Goal: Check status: Check status

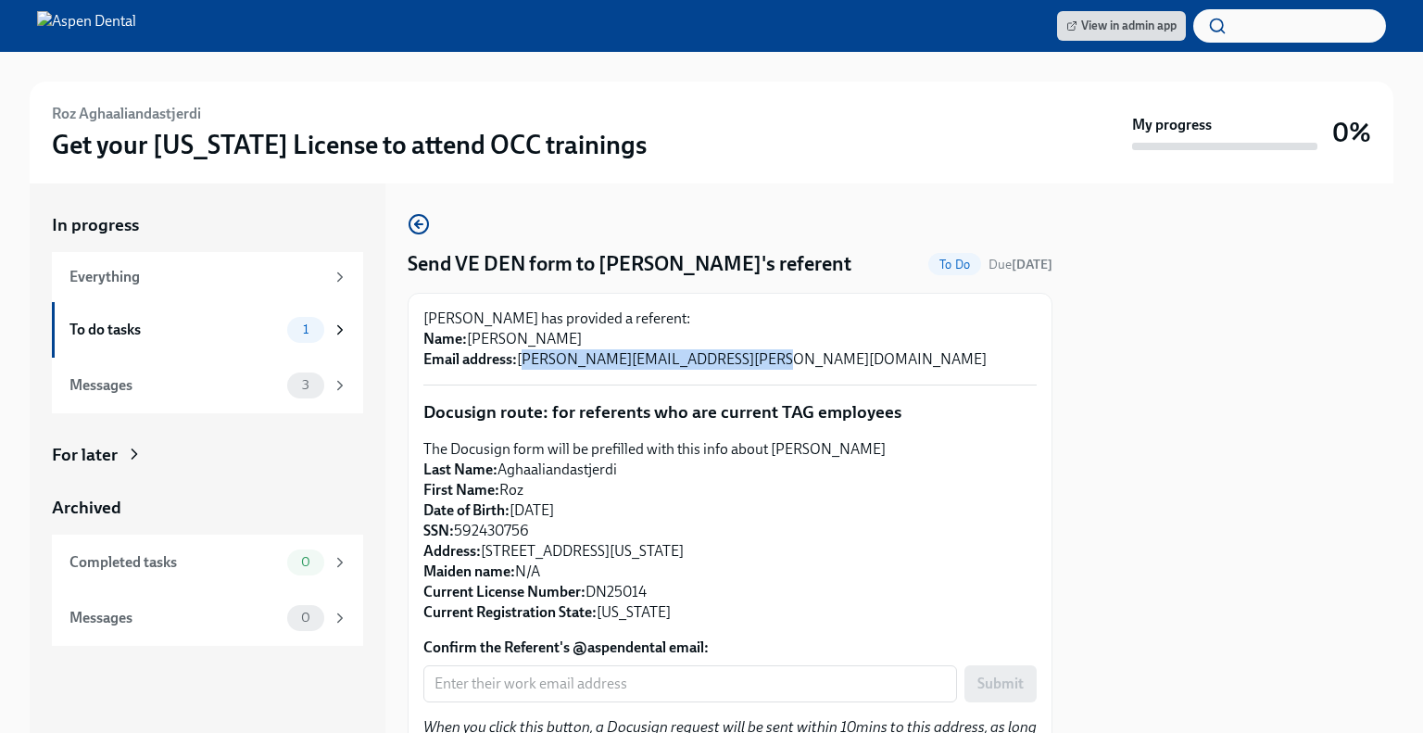
drag, startPoint x: 751, startPoint y: 384, endPoint x: 519, endPoint y: 387, distance: 232.6
click at [519, 370] on p "Dr Roz Aghaaliandastjerdi has provided a referent: Name: Alexandra Rubino Email…" at bounding box center [729, 339] width 613 height 61
copy p "alexandra.rubino@aspendental.com"
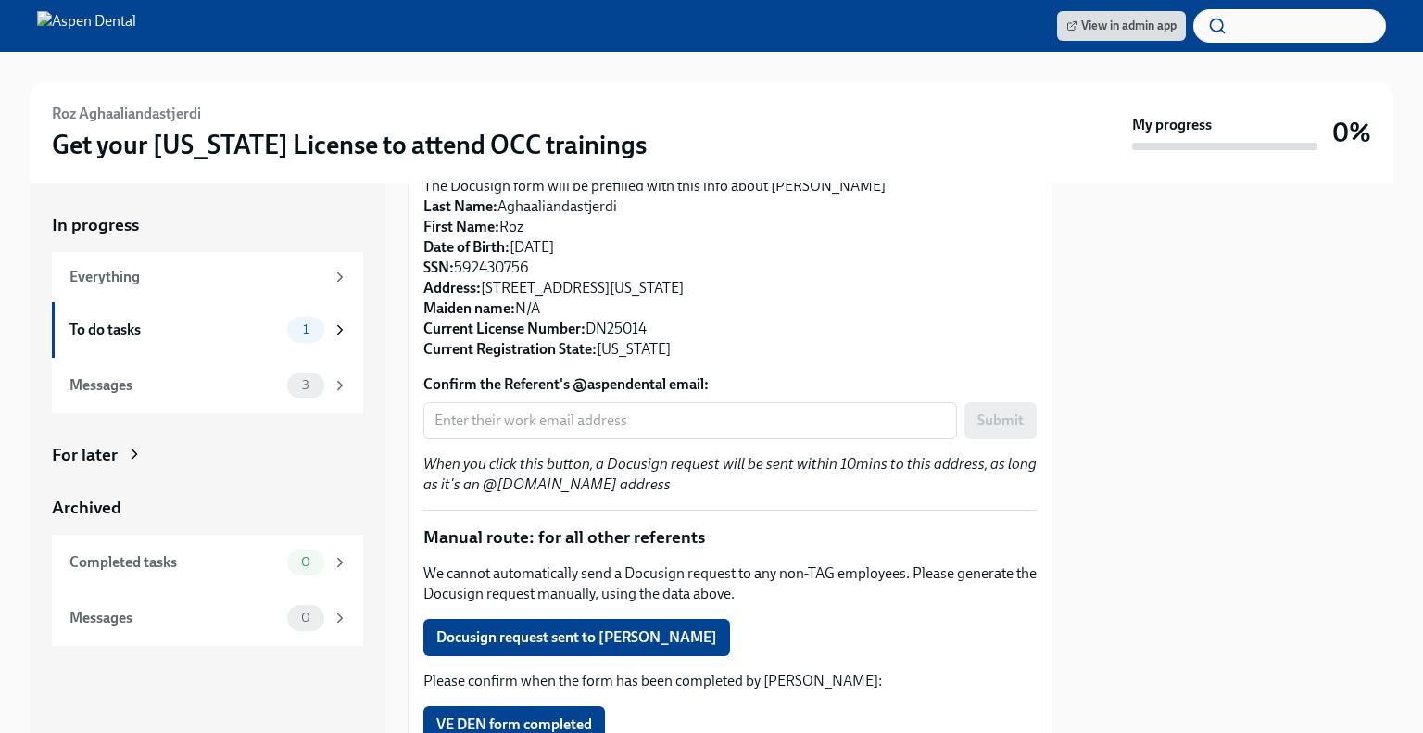
scroll to position [278, 0]
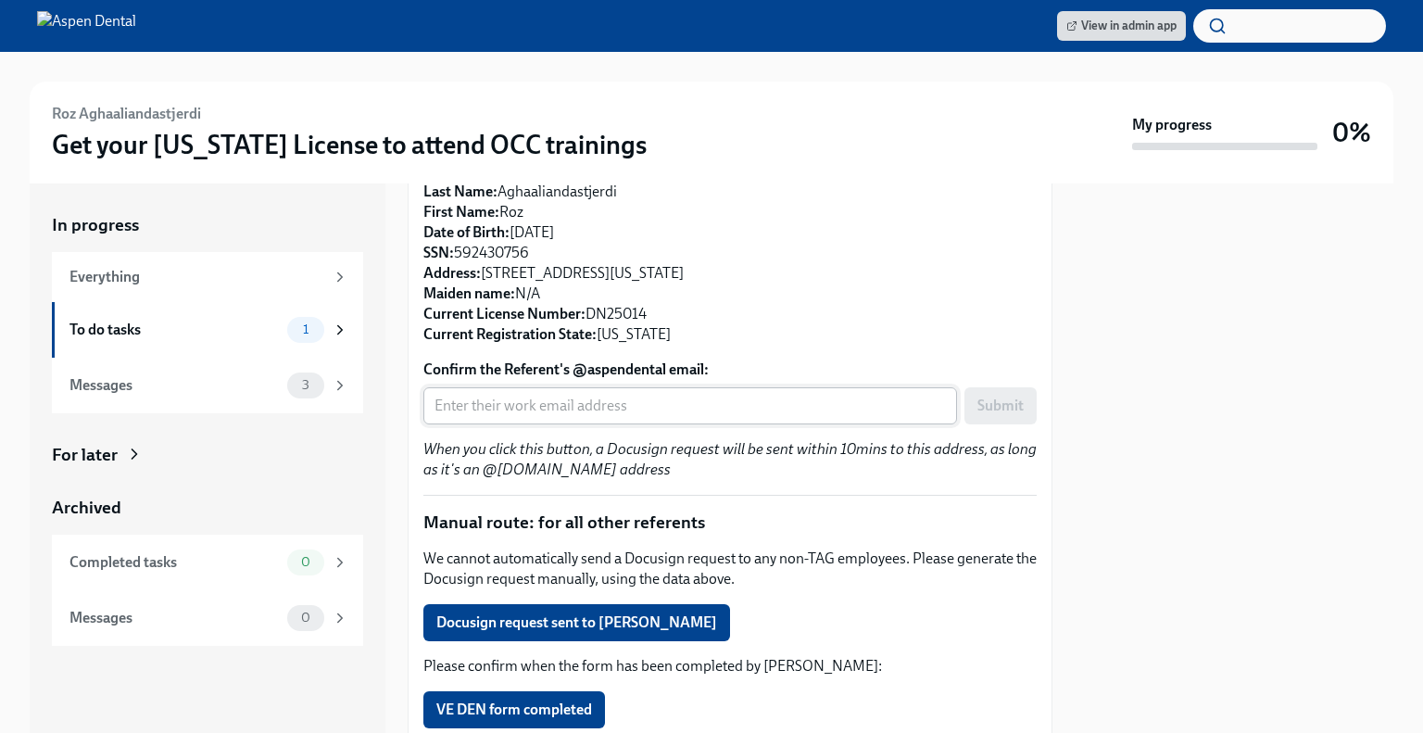
click at [532, 424] on input "Confirm the Referent's @aspendental email:" at bounding box center [690, 405] width 534 height 37
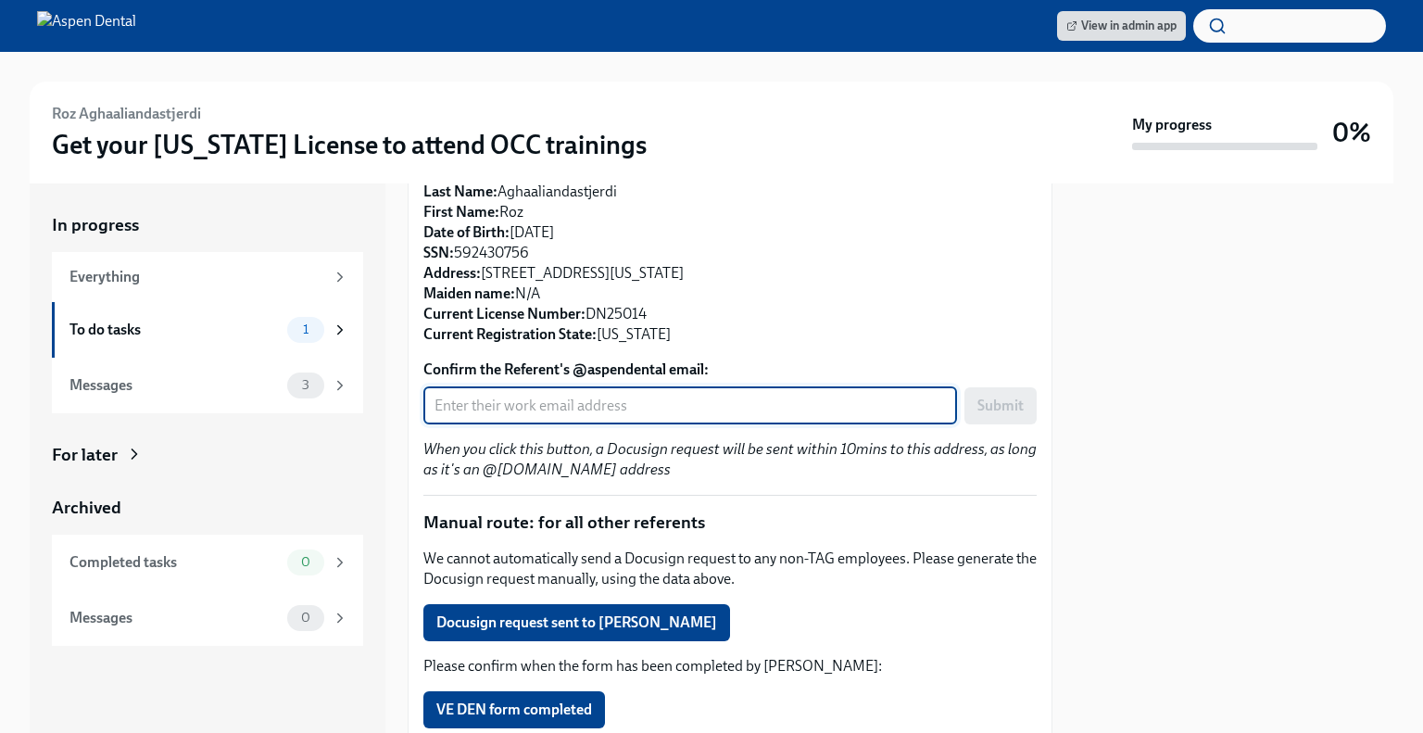
paste input "alexandra.rubino@aspendental.com"
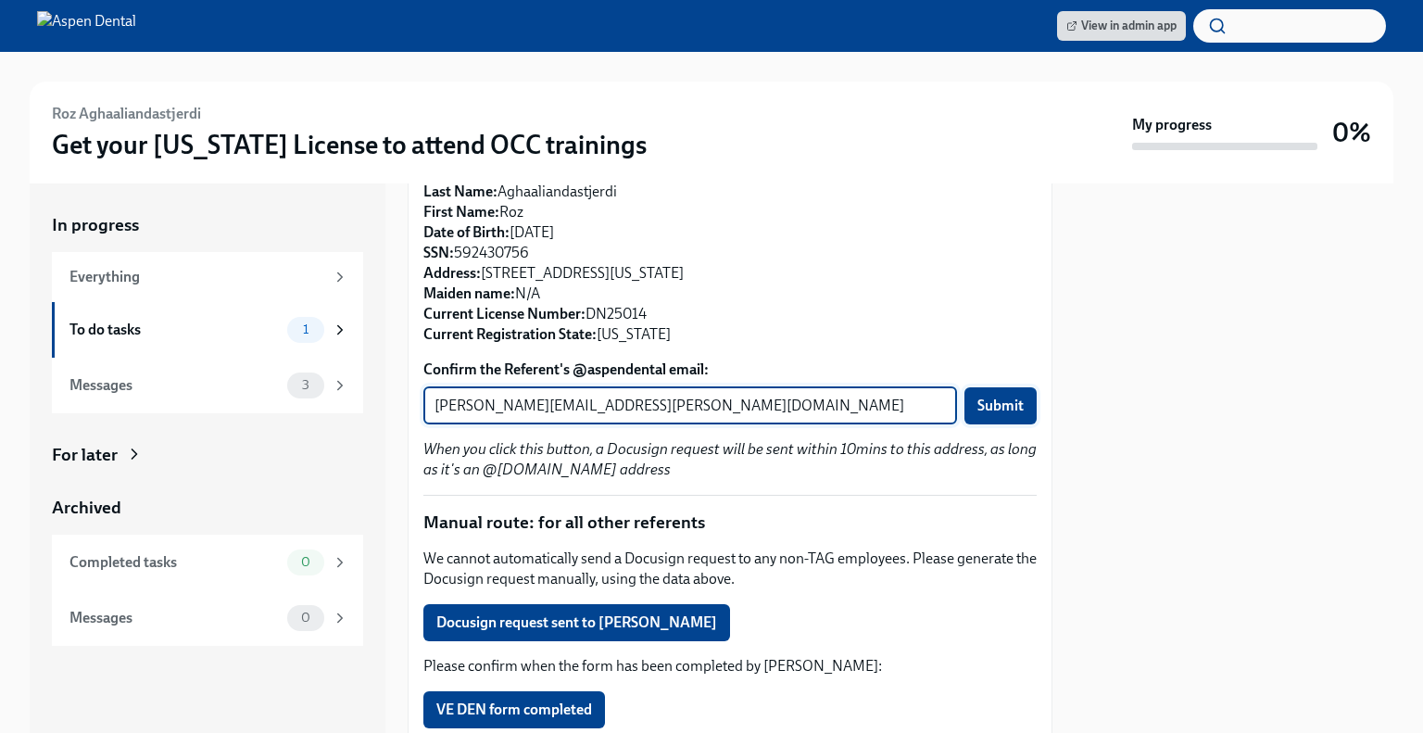
type input "alexandra.rubino@aspendental.com"
click at [977, 415] on span "Submit" at bounding box center [1000, 406] width 46 height 19
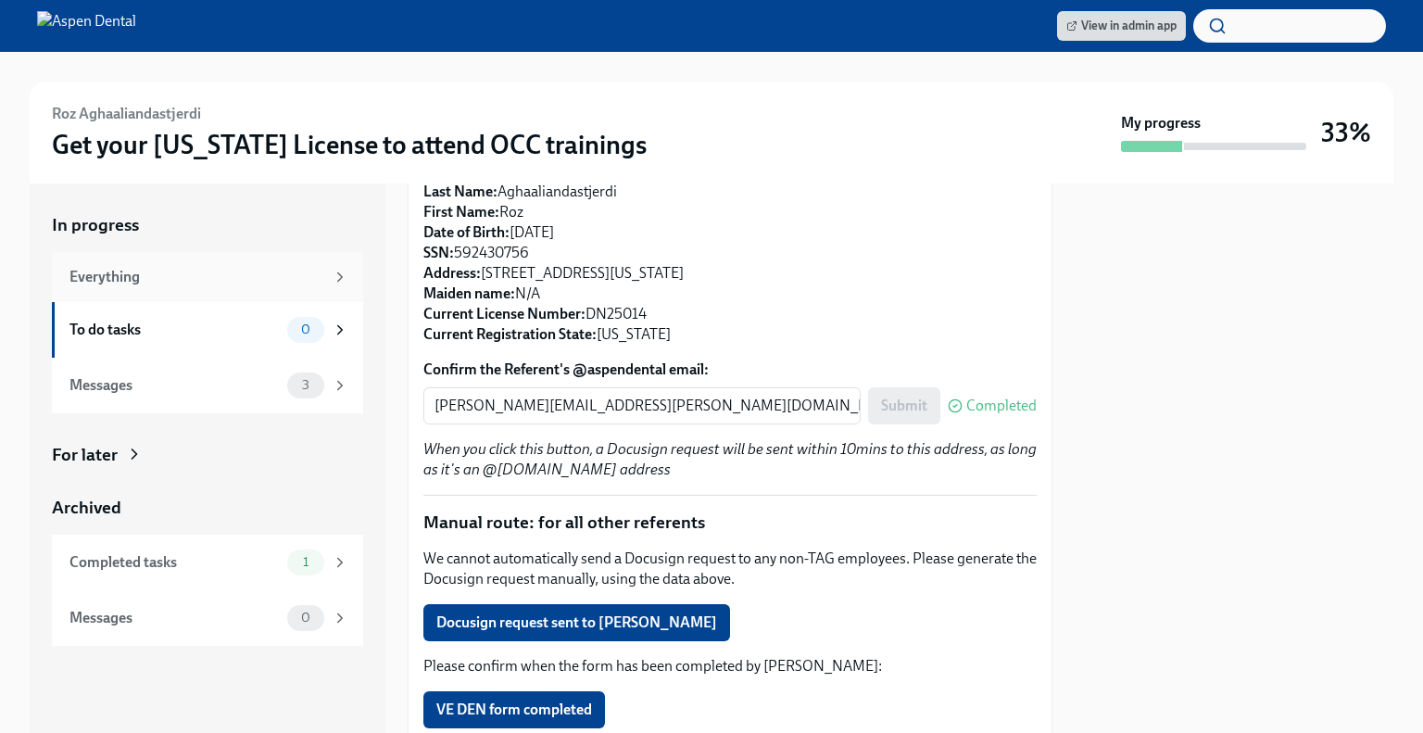
click at [228, 296] on div "Everything" at bounding box center [207, 277] width 311 height 50
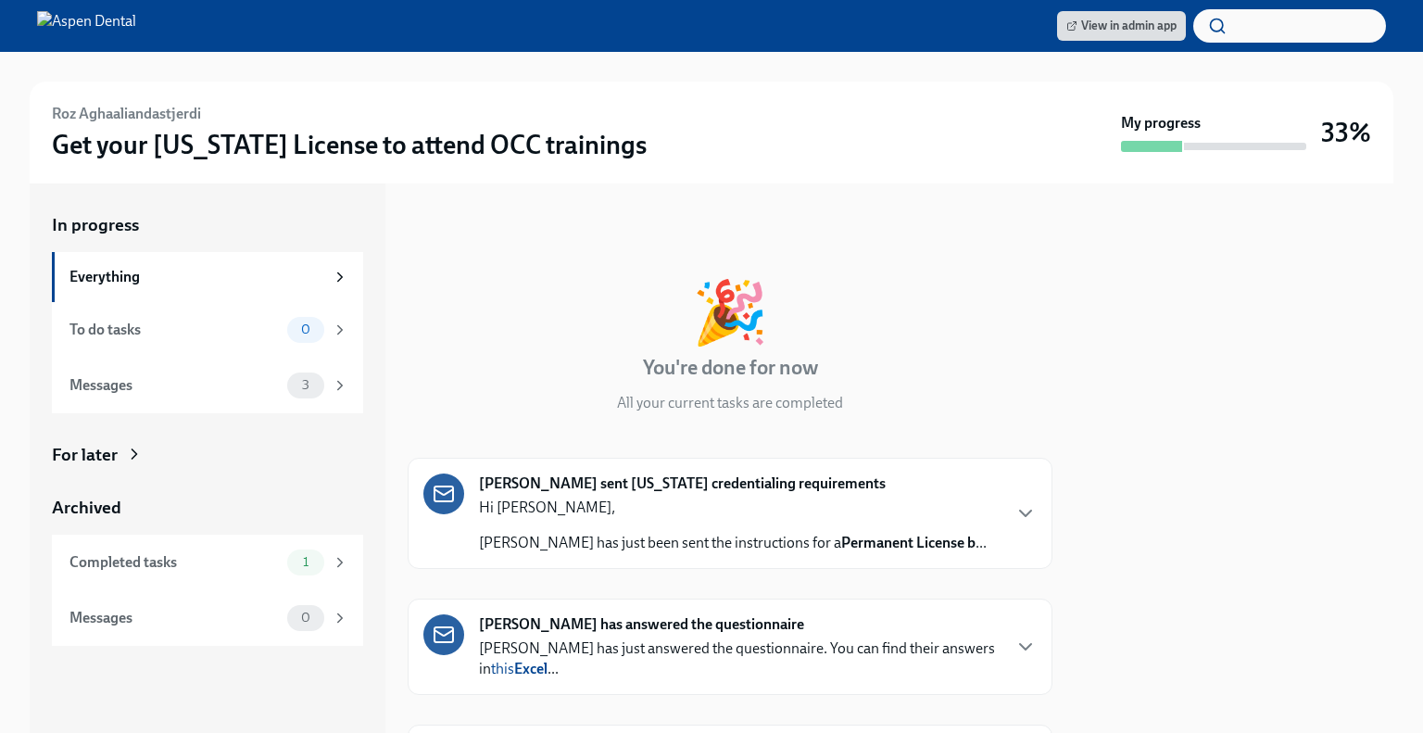
click at [135, 112] on h6 "Roz Aghaaliandastjerdi" at bounding box center [126, 114] width 149 height 20
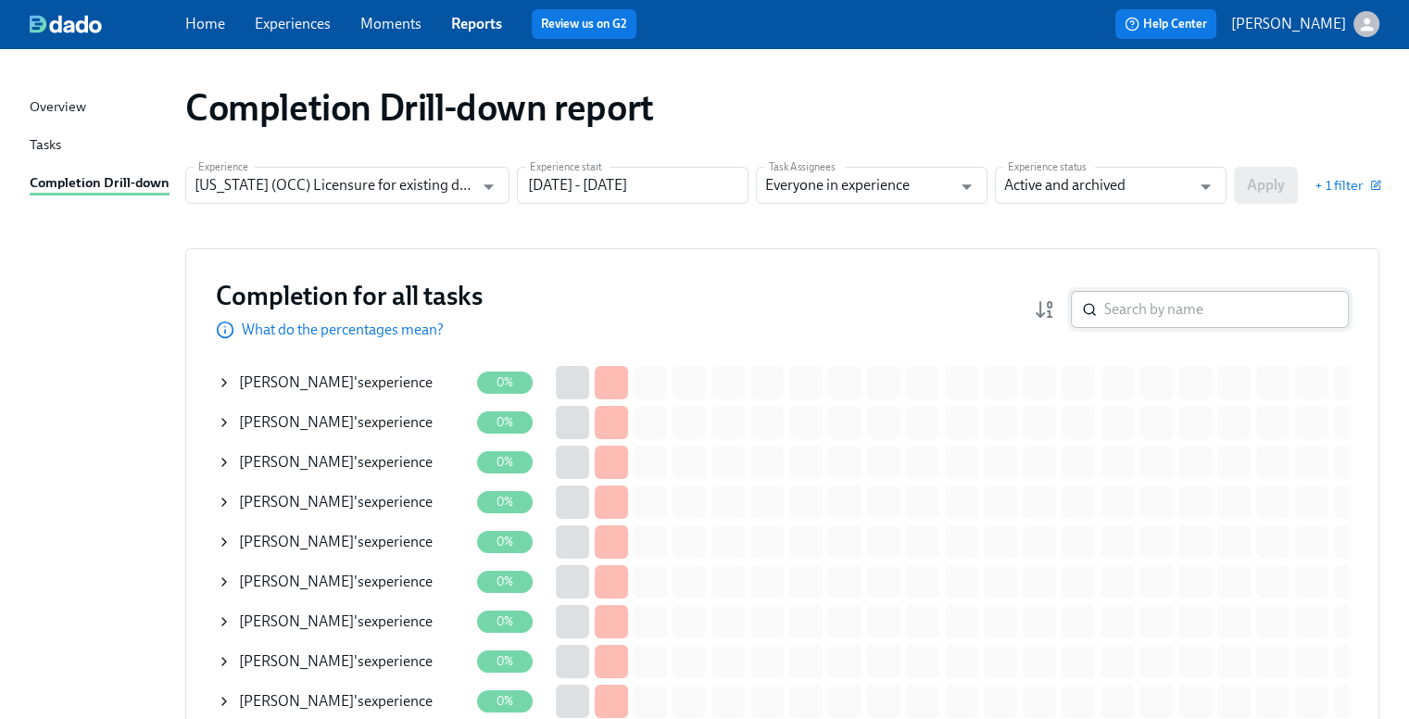
click at [1247, 309] on input "search" at bounding box center [1226, 309] width 245 height 37
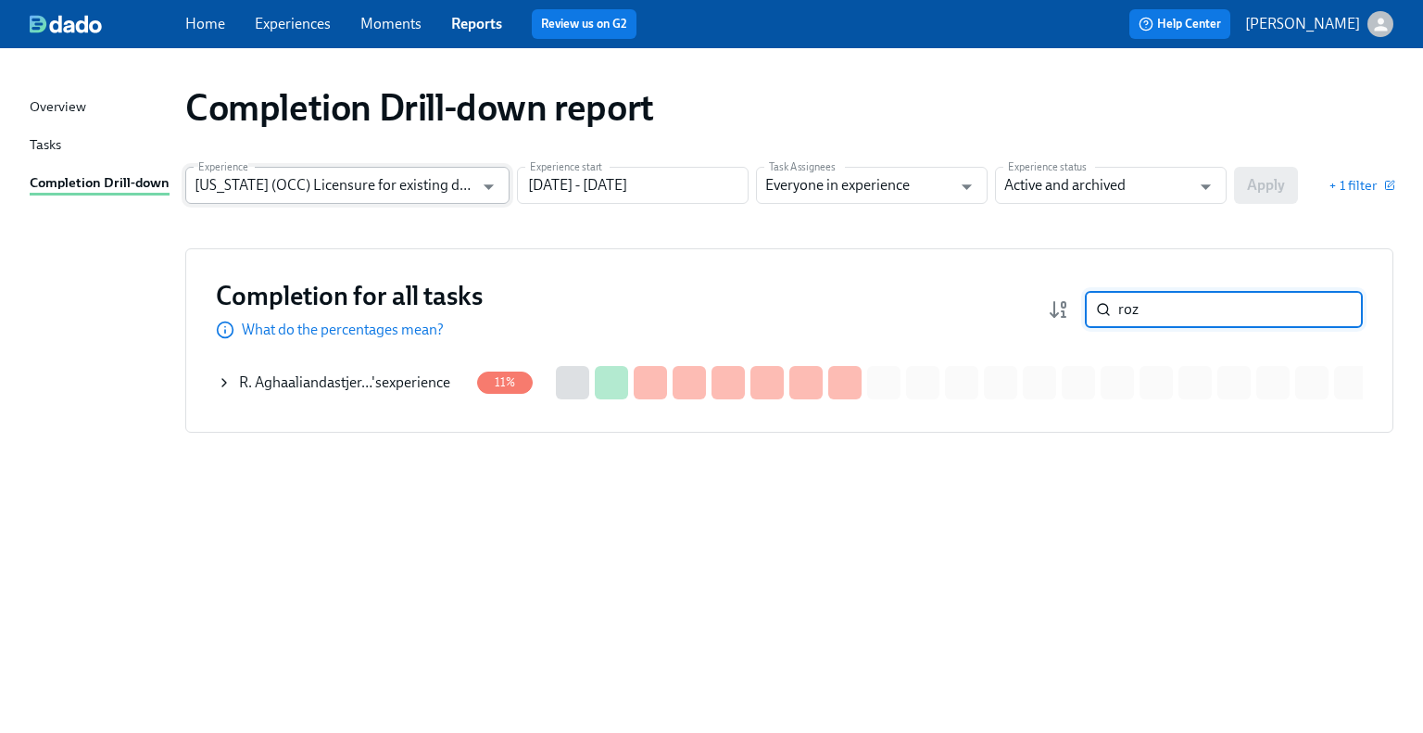
type input "roz"
click at [370, 181] on input "[US_STATE] (OCC) Licensure for existing doctors" at bounding box center [334, 185] width 279 height 37
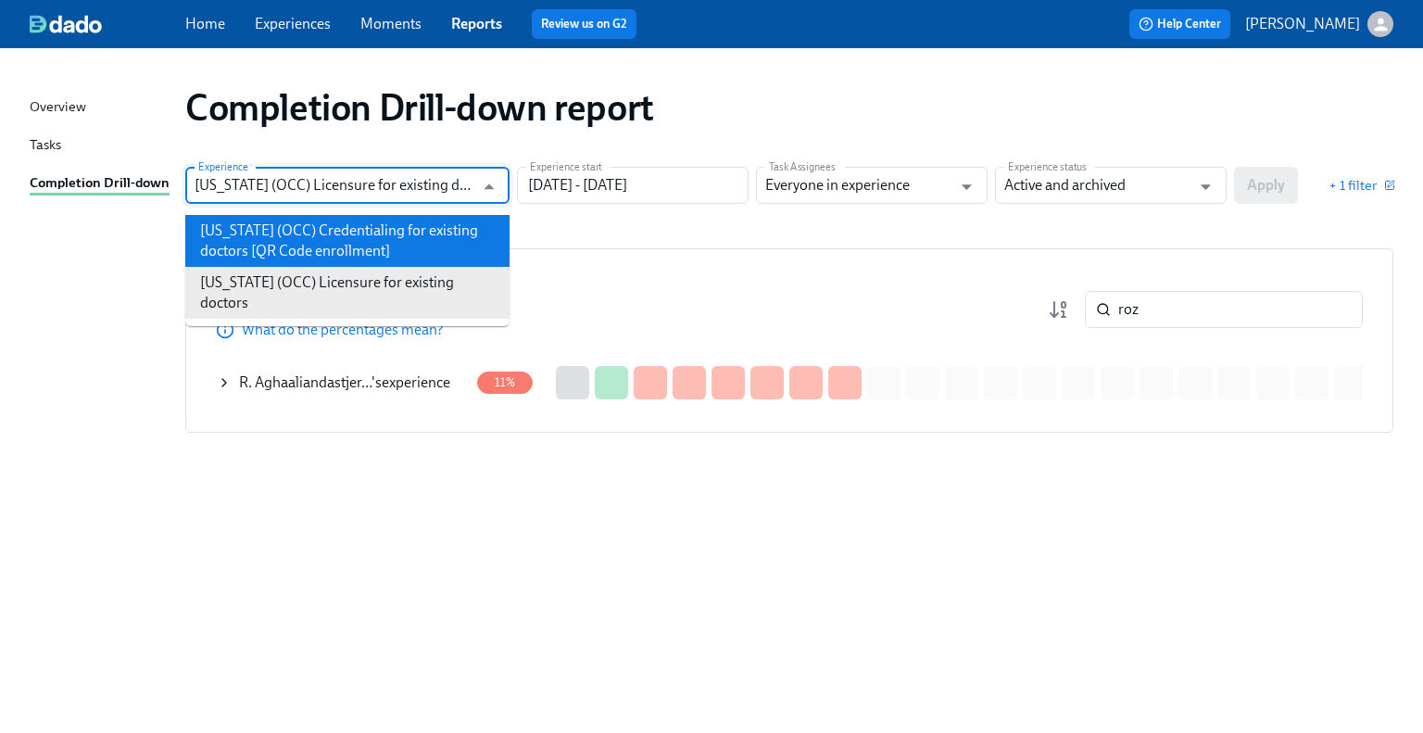
click at [367, 244] on li "[US_STATE] (OCC) Credentialing for existing doctors [QR Code enrollment]" at bounding box center [347, 241] width 324 height 52
type input "[US_STATE] (OCC) Credentialing for existing doctors [QR Code enrollment]"
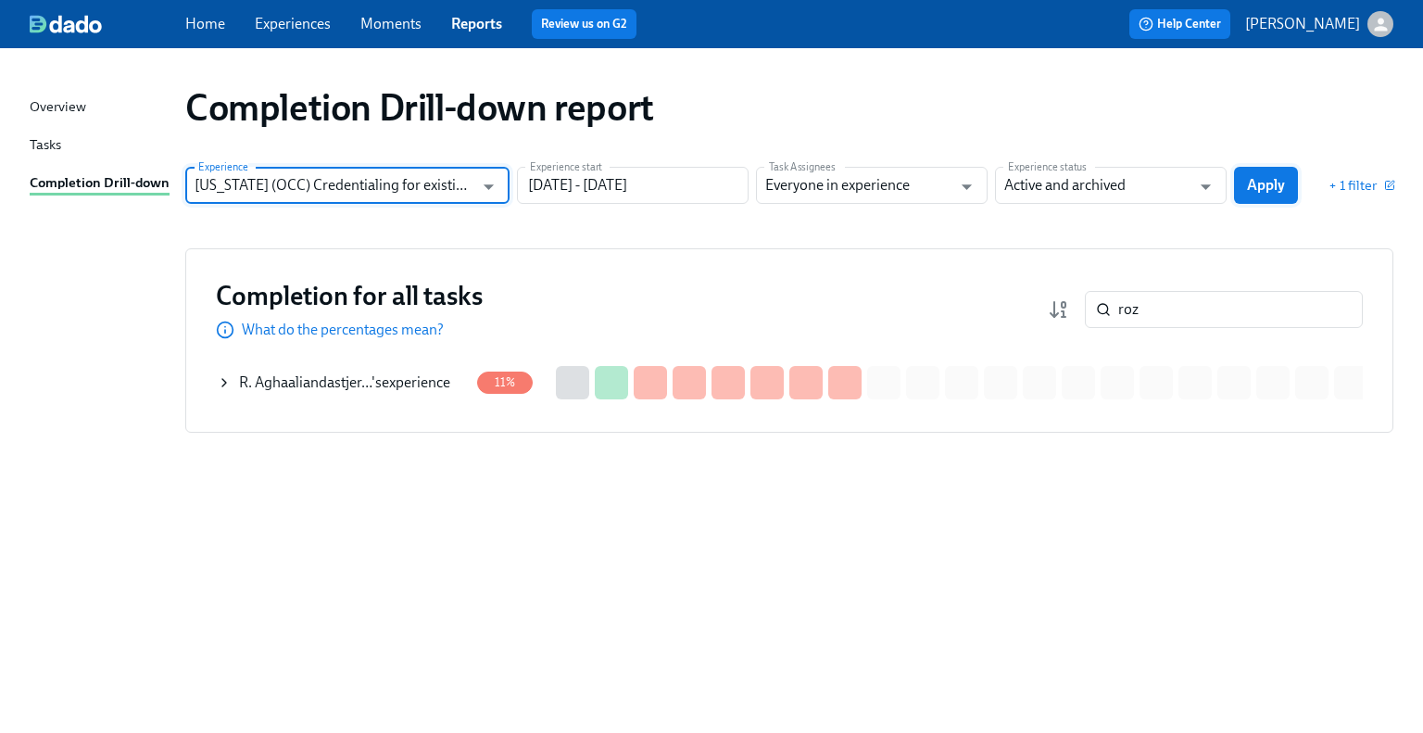
click at [1248, 195] on button "Apply" at bounding box center [1266, 185] width 64 height 37
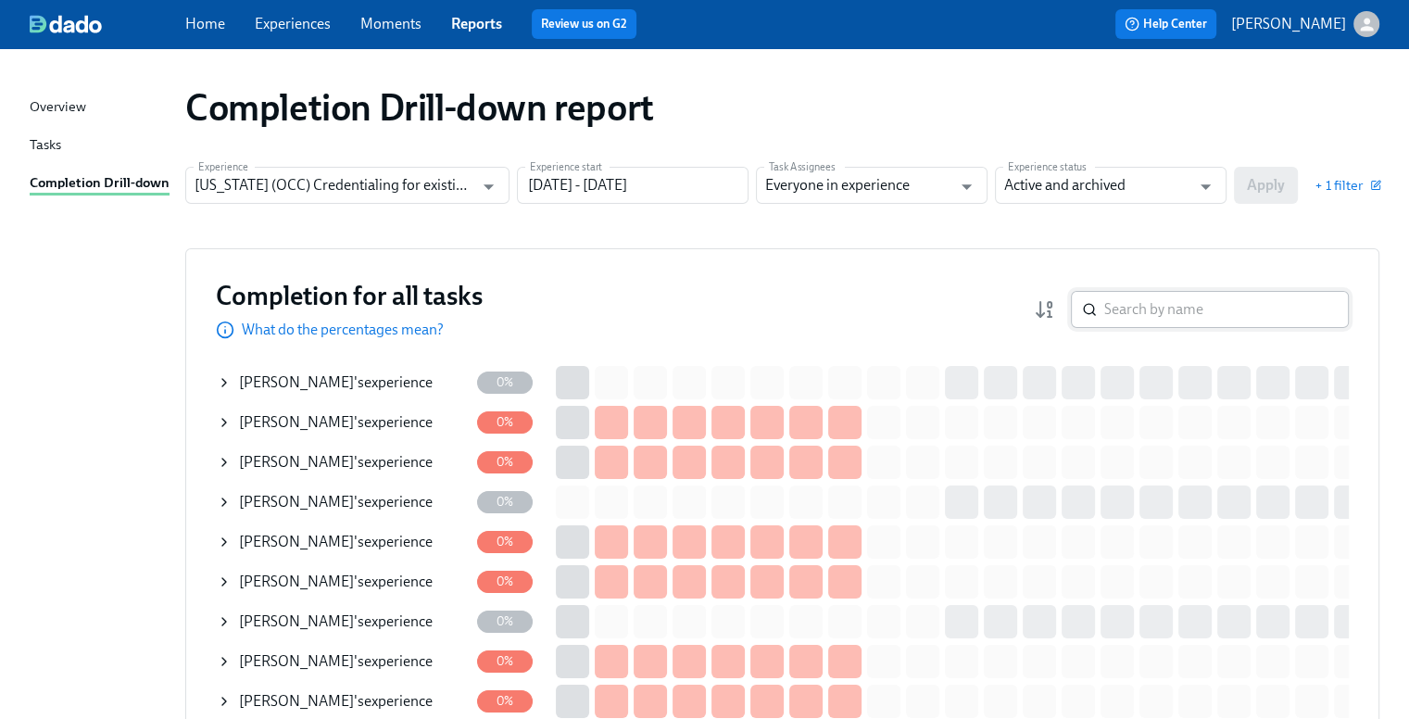
click at [1215, 315] on input "search" at bounding box center [1226, 309] width 245 height 37
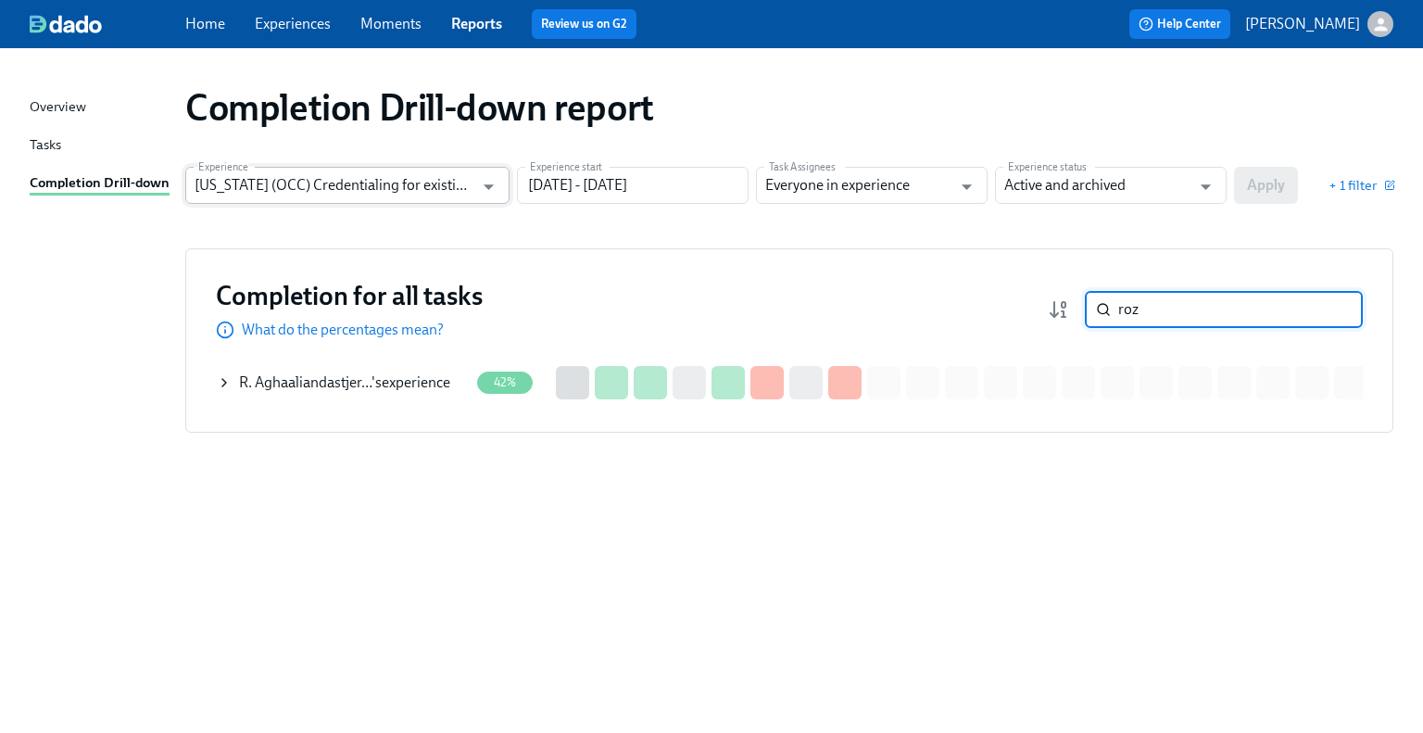
type input "roz"
click at [385, 186] on input "[US_STATE] (OCC) Credentialing for existing doctors [QR Code enrollment]" at bounding box center [334, 185] width 279 height 37
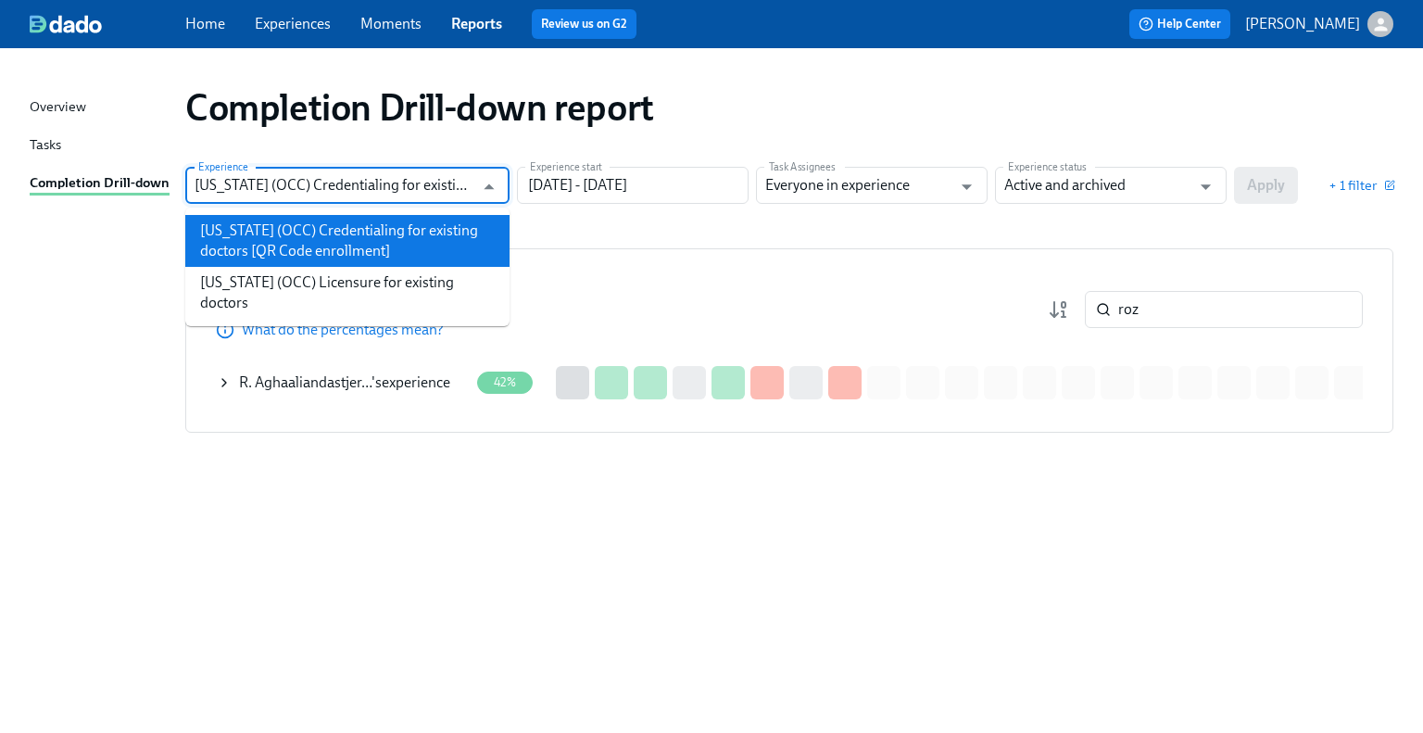
click at [389, 271] on li "[US_STATE] (OCC) Licensure for existing doctors" at bounding box center [347, 293] width 324 height 52
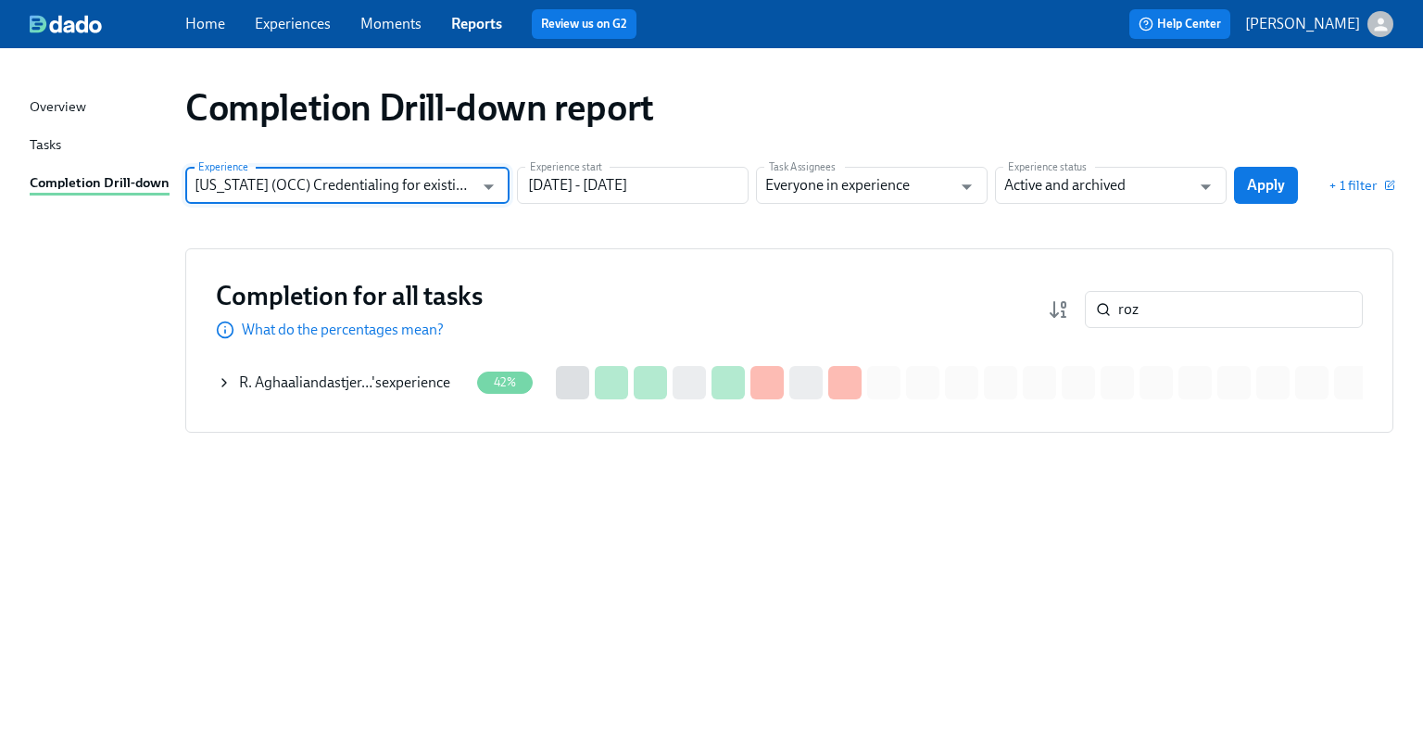
type input "[US_STATE] (OCC) Licensure for existing doctors"
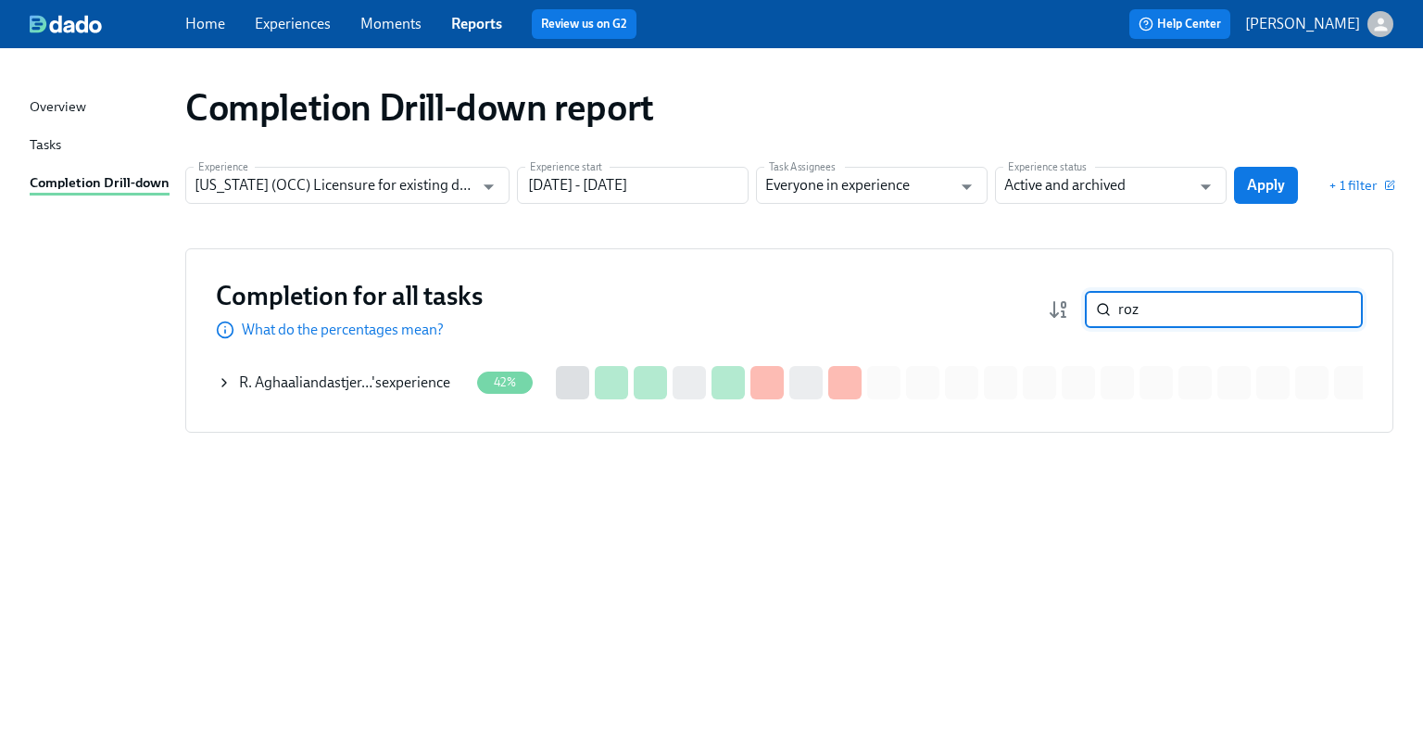
click at [1160, 309] on input "roz" at bounding box center [1240, 309] width 245 height 37
click at [1249, 179] on span "Apply" at bounding box center [1266, 185] width 38 height 19
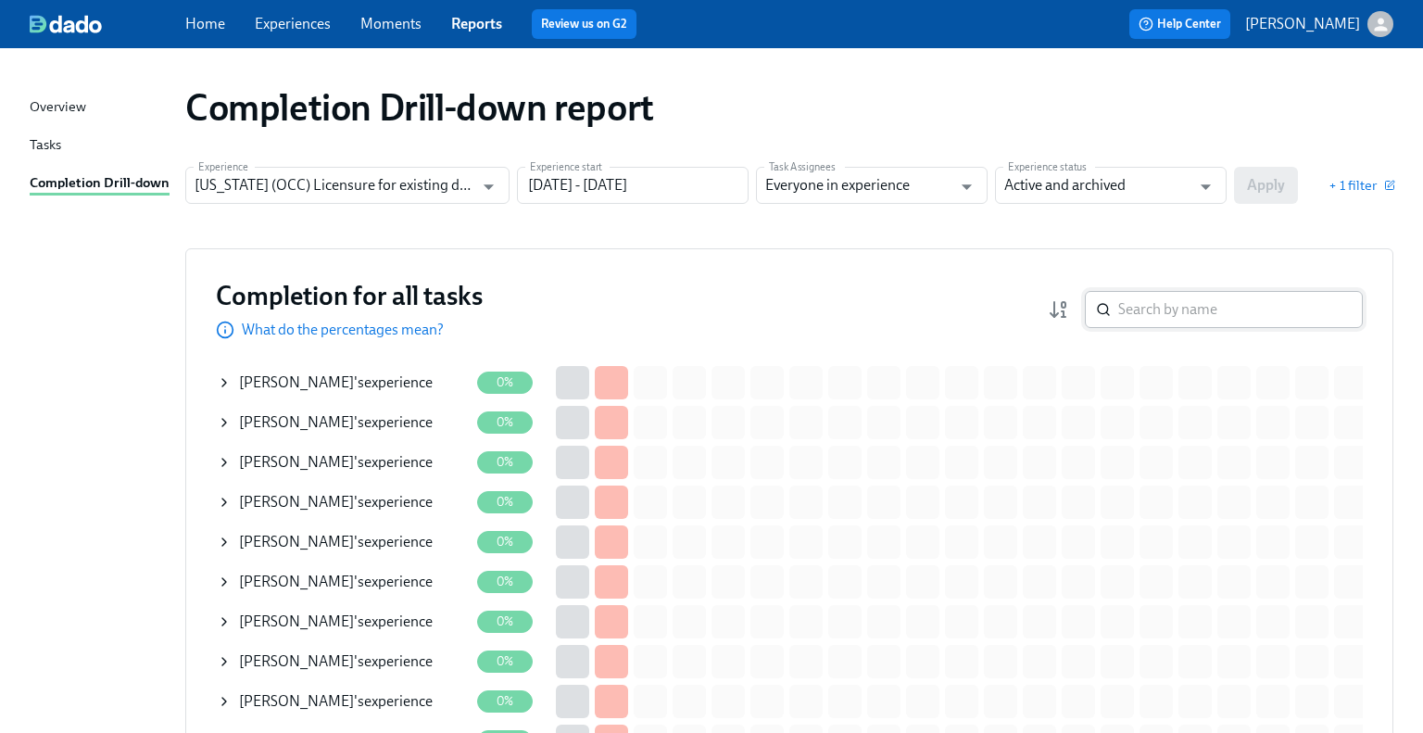
click at [1193, 321] on input "search" at bounding box center [1240, 309] width 245 height 37
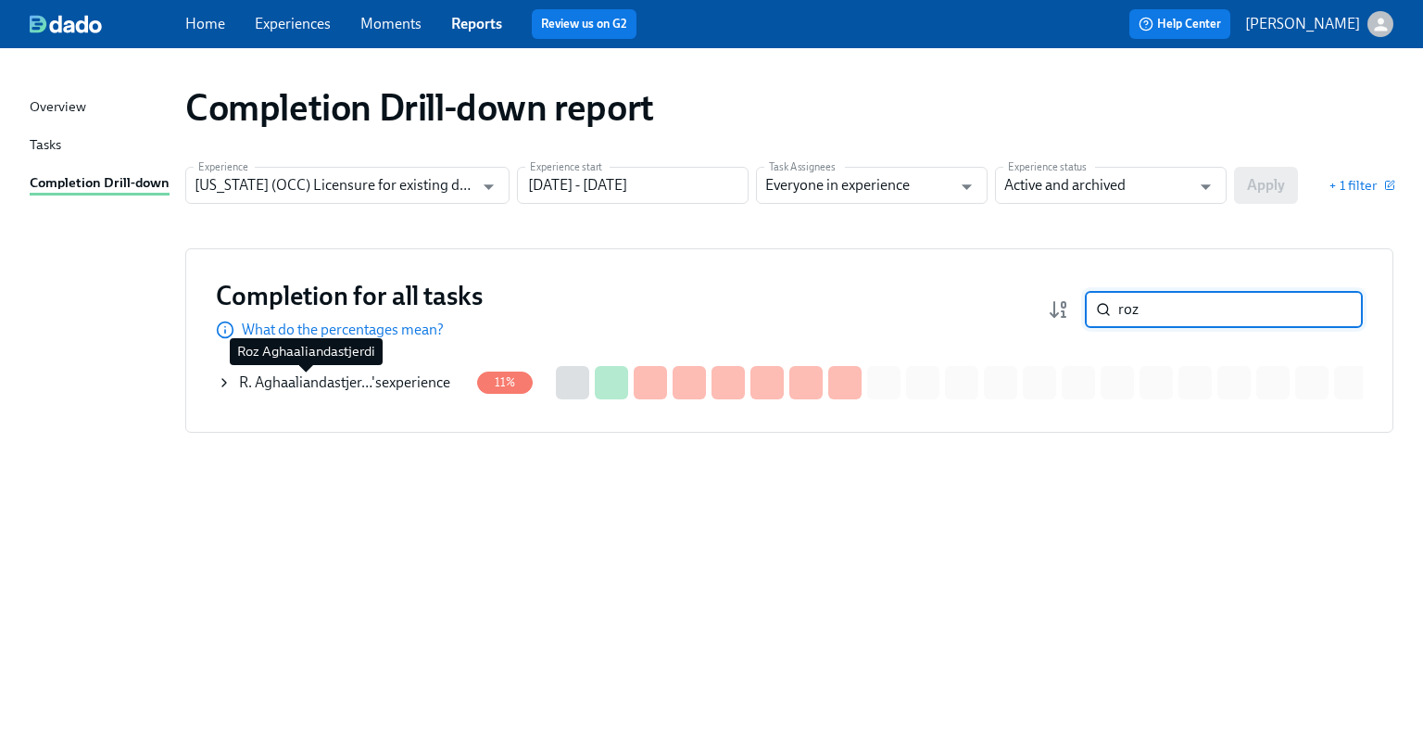
type input "roz"
click at [269, 373] on span "R. Aghaaliandastjer…" at bounding box center [305, 382] width 132 height 18
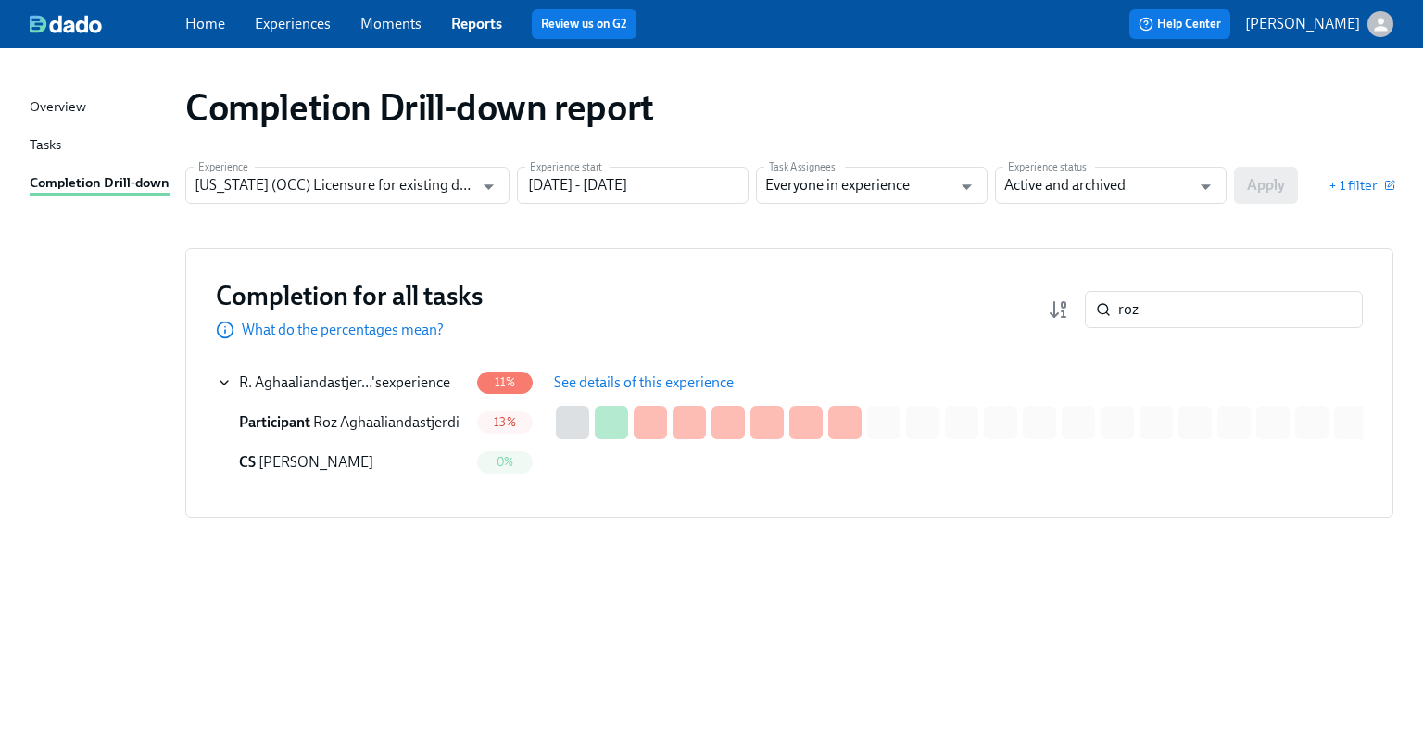
click at [594, 380] on span "See details of this experience" at bounding box center [644, 382] width 180 height 19
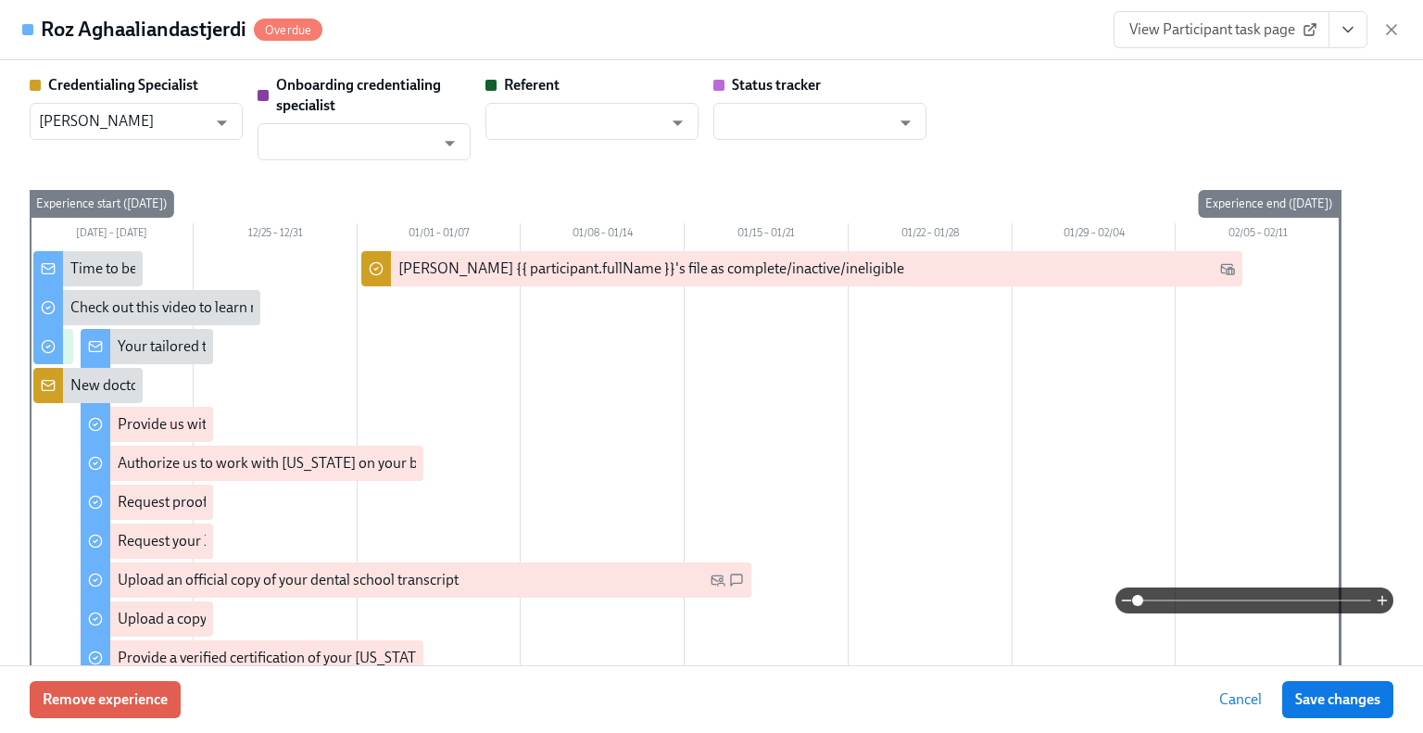
type input "[PERSON_NAME]"
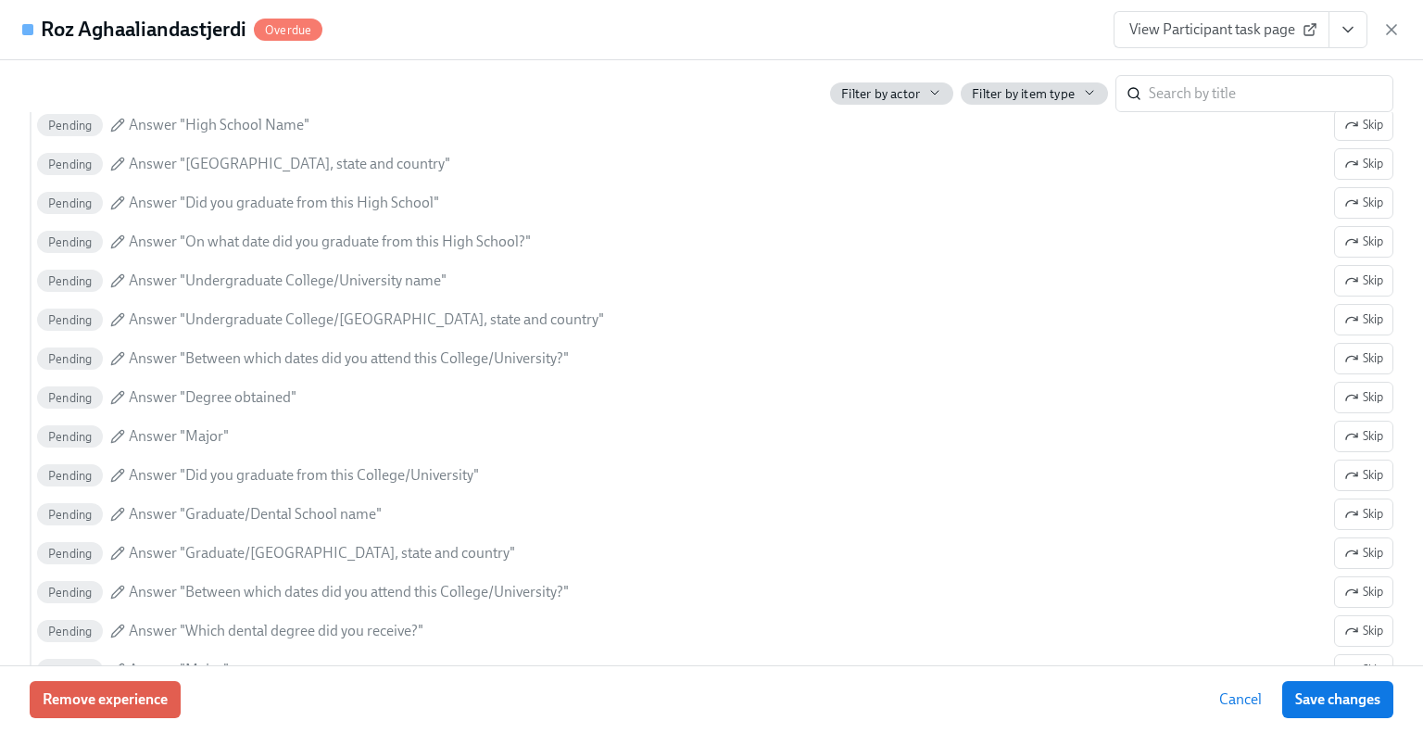
scroll to position [2687, 0]
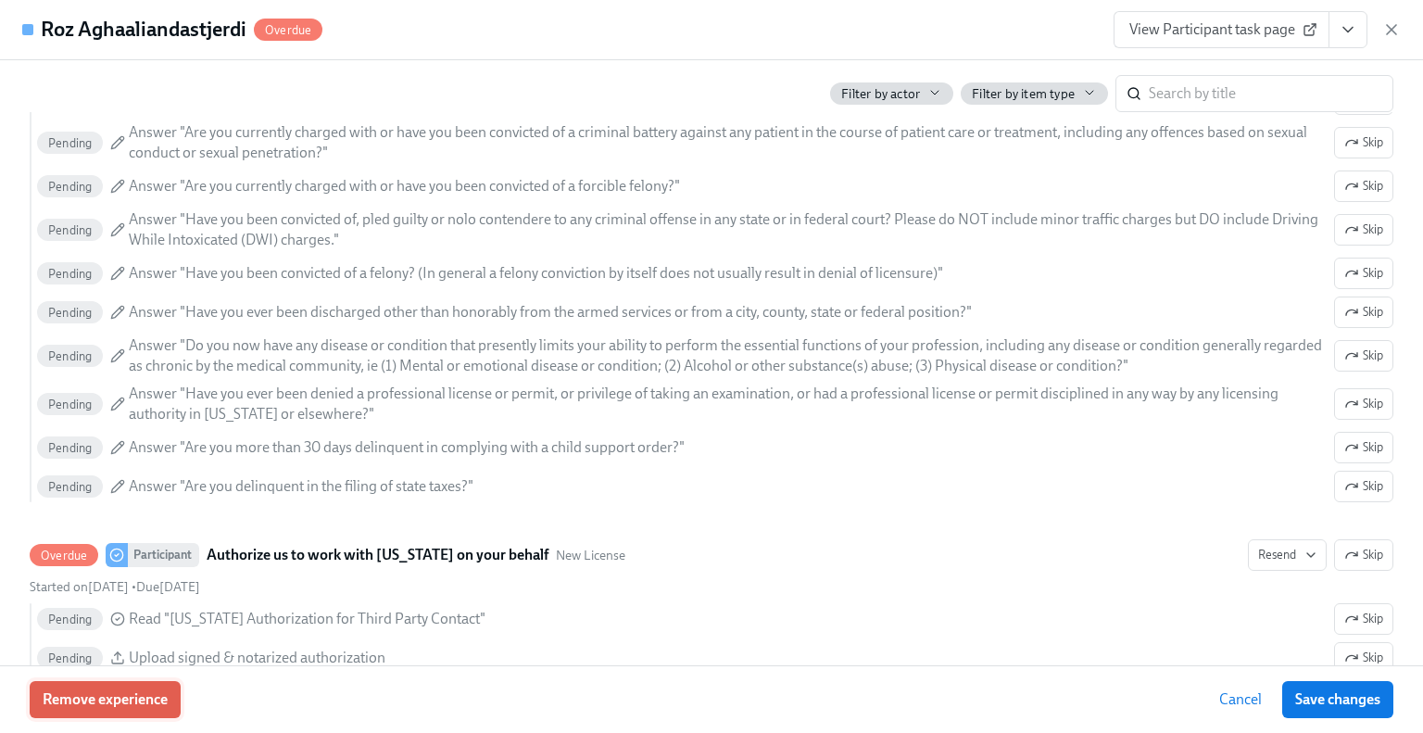
click at [84, 698] on span "Remove experience" at bounding box center [105, 699] width 125 height 19
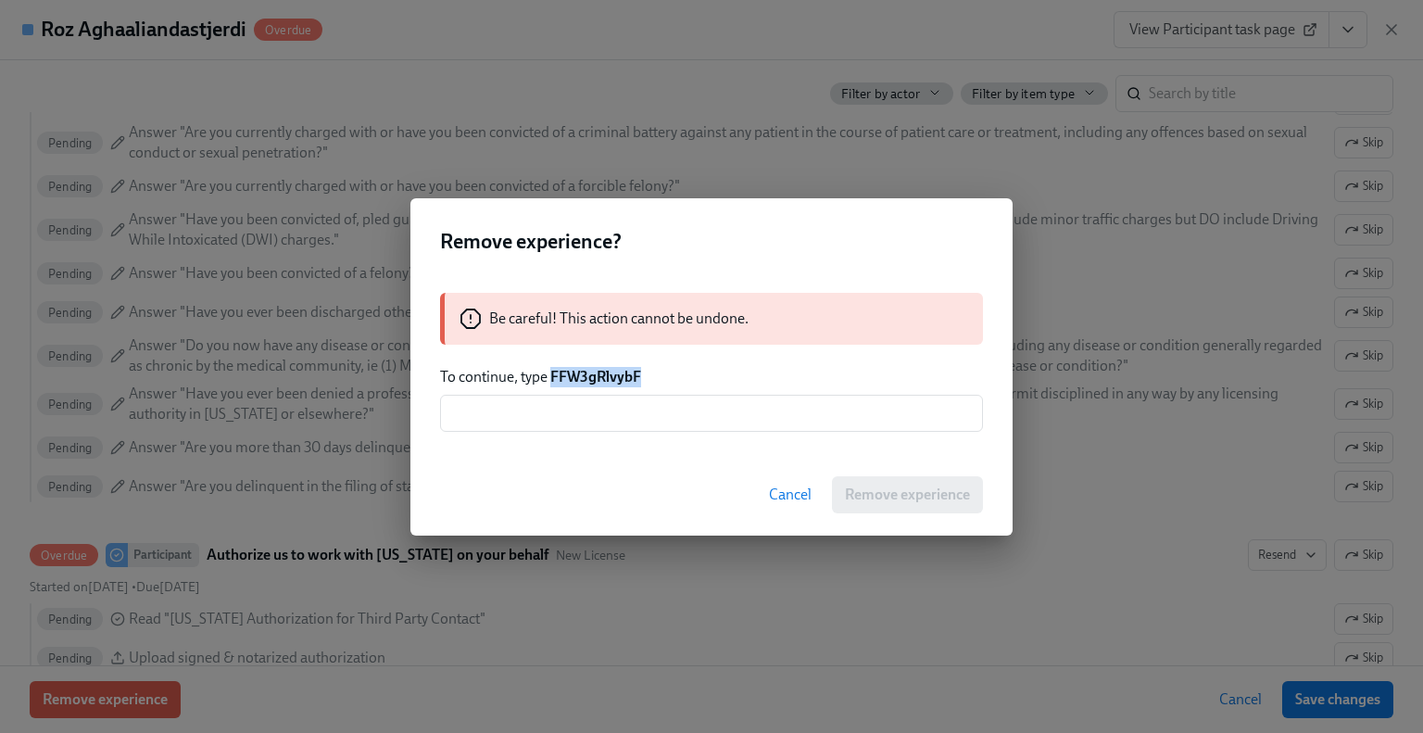
drag, startPoint x: 618, startPoint y: 377, endPoint x: 554, endPoint y: 384, distance: 64.4
click at [554, 384] on p "To continue, type FFW3gRlvybF" at bounding box center [711, 377] width 543 height 20
copy strong "FFW3gRlvybF"
click at [583, 406] on input "text" at bounding box center [711, 413] width 543 height 37
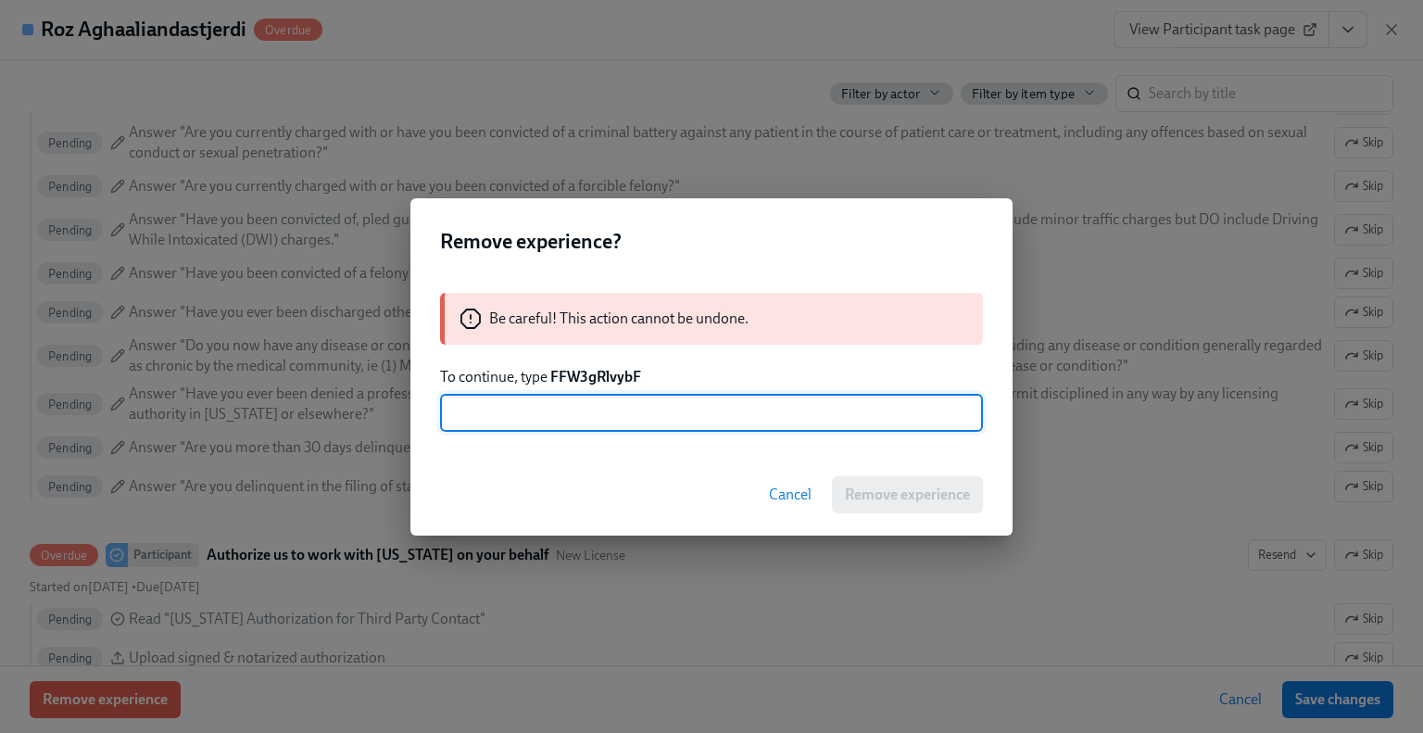
paste input "FFW3gRlvybF"
type input "FFW3gRlvybF"
click at [867, 489] on span "Remove experience" at bounding box center [907, 494] width 125 height 19
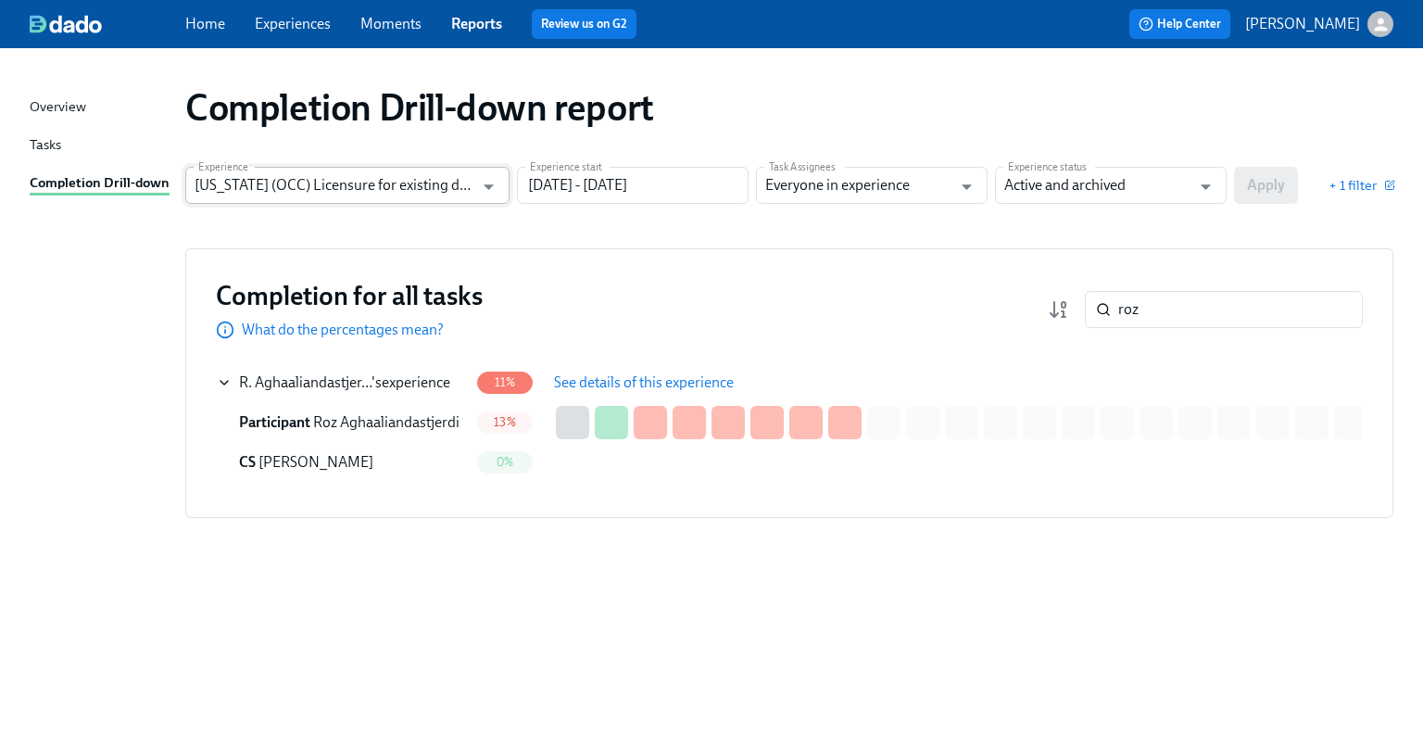
click at [469, 195] on input "[US_STATE] (OCC) Licensure for existing doctors" at bounding box center [334, 185] width 279 height 37
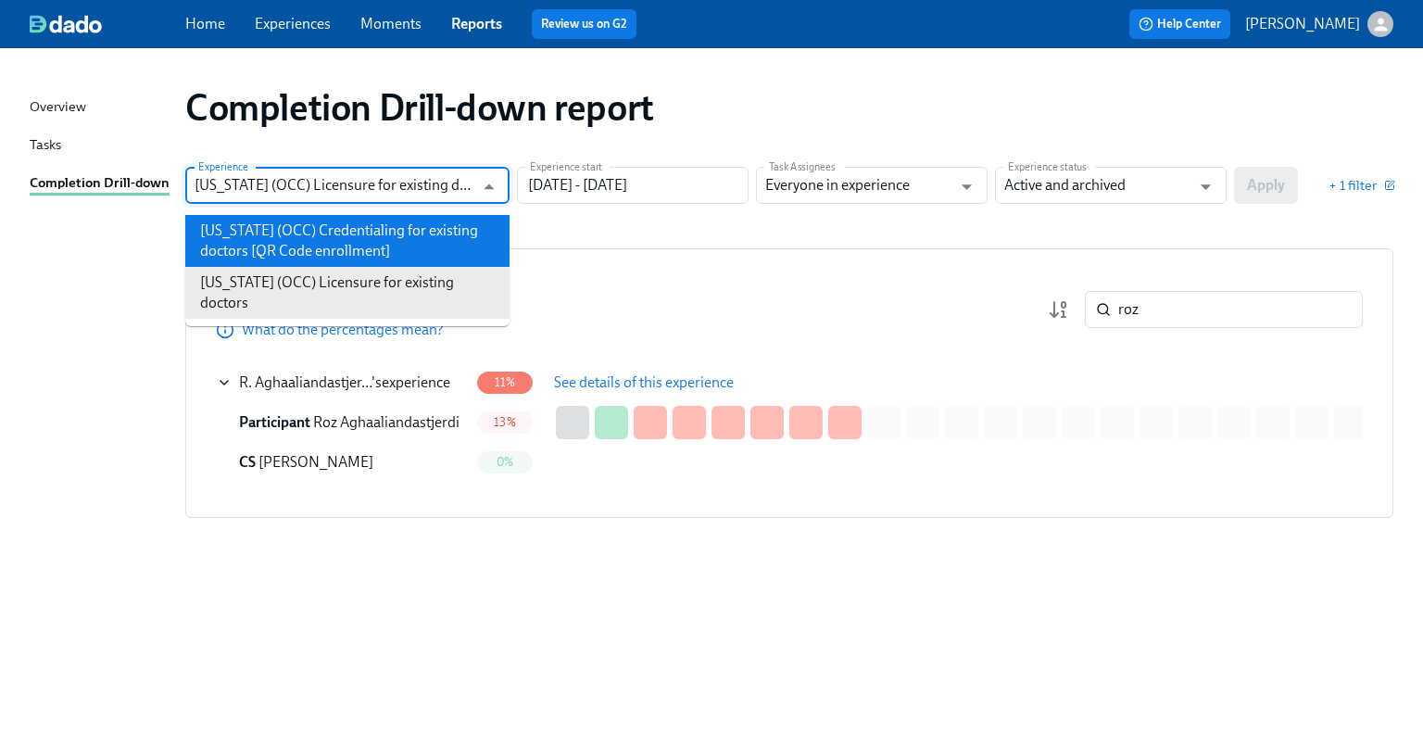
click at [465, 228] on li "[US_STATE] (OCC) Credentialing for existing doctors [QR Code enrollment]" at bounding box center [347, 241] width 324 height 52
type input "[US_STATE] (OCC) Credentialing for existing doctors [QR Code enrollment]"
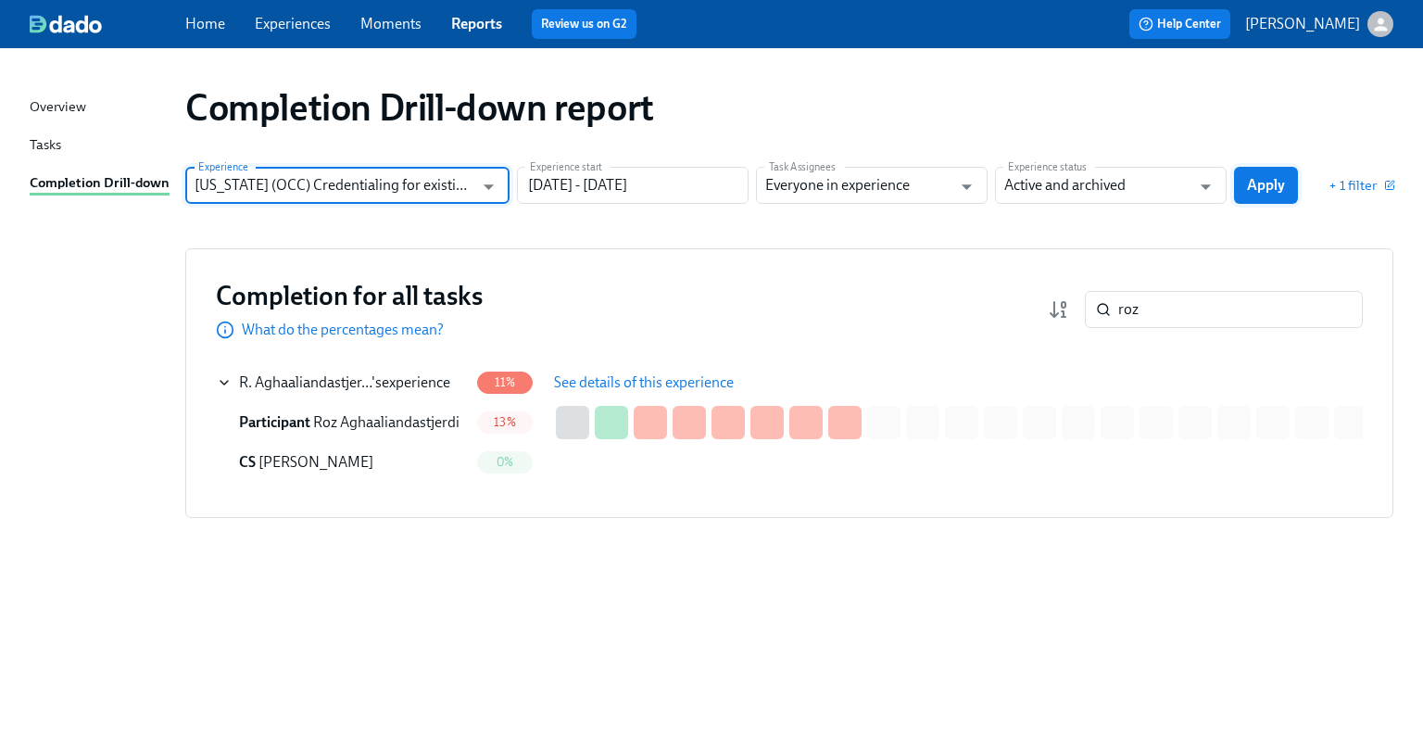
click at [1279, 195] on button "Apply" at bounding box center [1266, 185] width 64 height 37
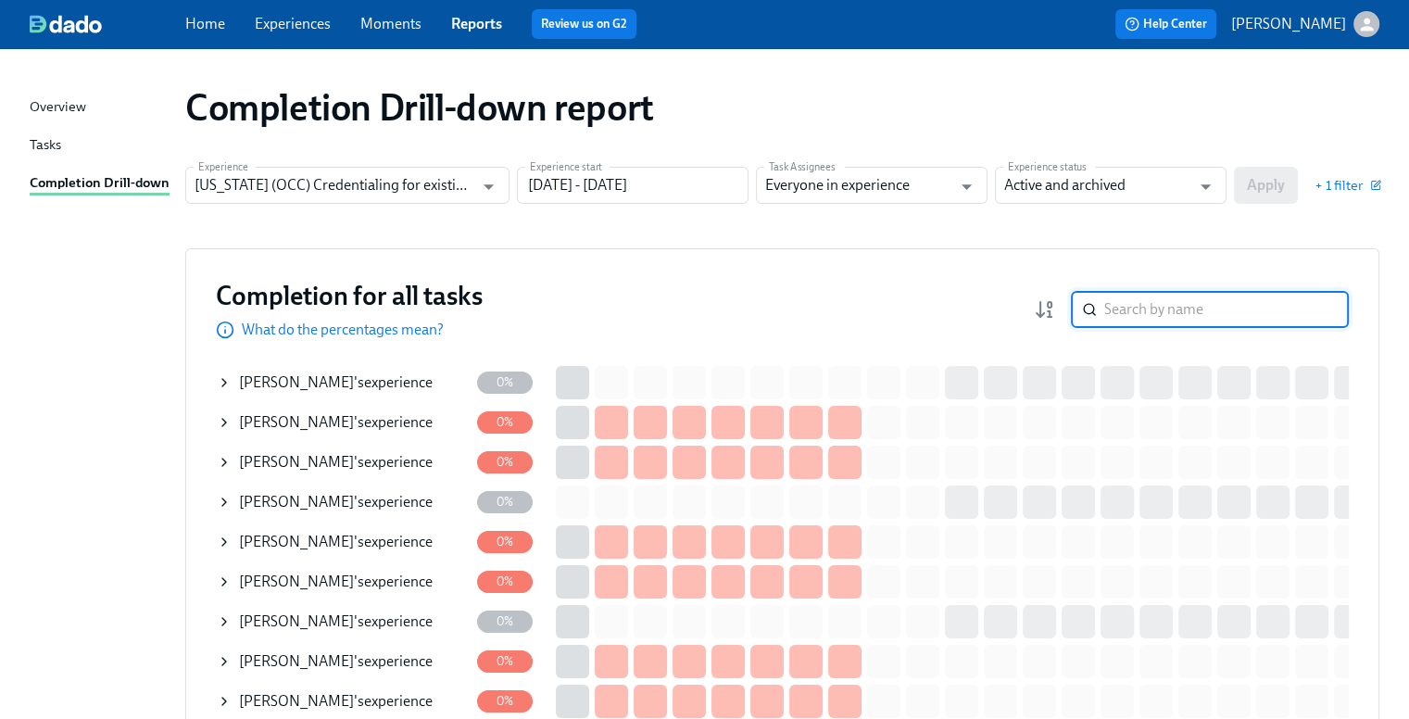
click at [1229, 303] on input "search" at bounding box center [1226, 309] width 245 height 37
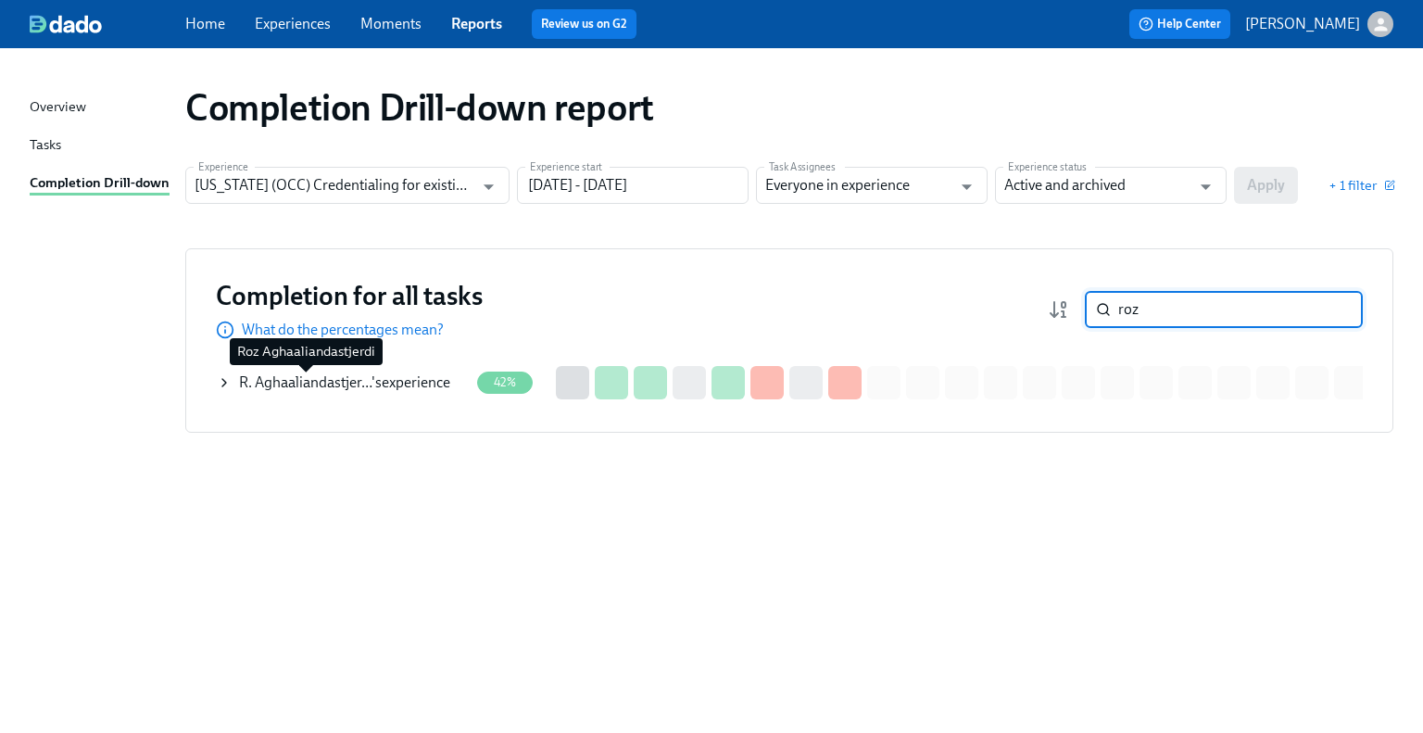
type input "roz"
click at [343, 387] on span "R. Aghaaliandastjer…" at bounding box center [305, 382] width 132 height 18
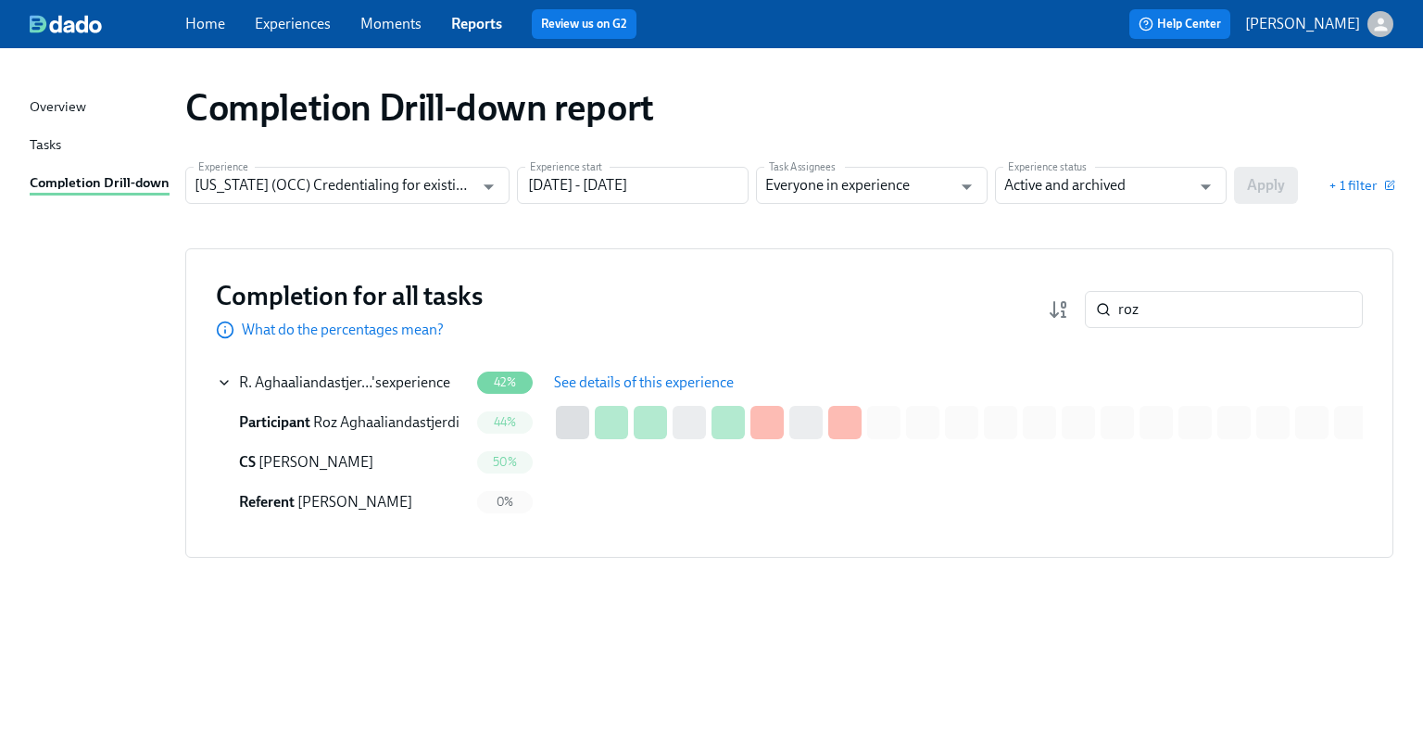
click at [626, 374] on span "See details of this experience" at bounding box center [644, 382] width 180 height 19
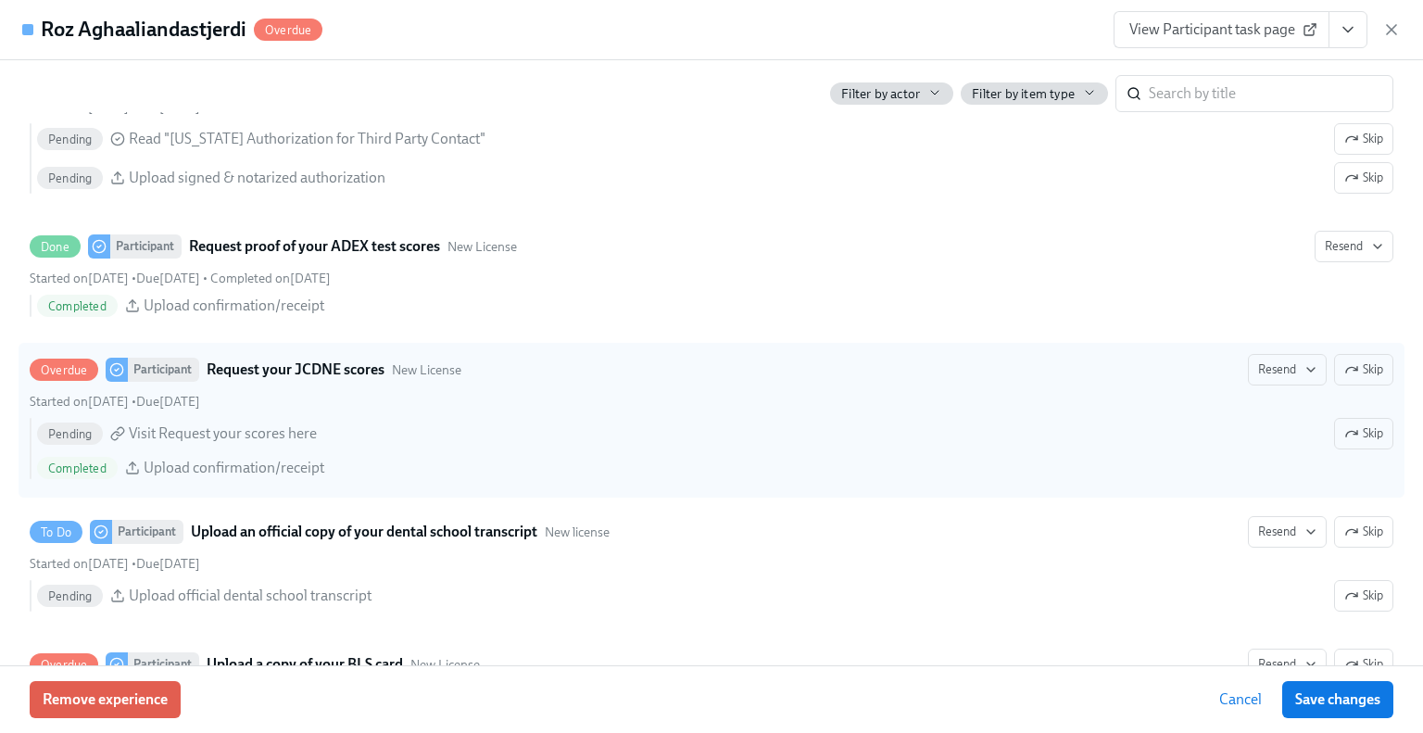
scroll to position [2594, 0]
click at [1344, 360] on span "Skip" at bounding box center [1363, 369] width 39 height 19
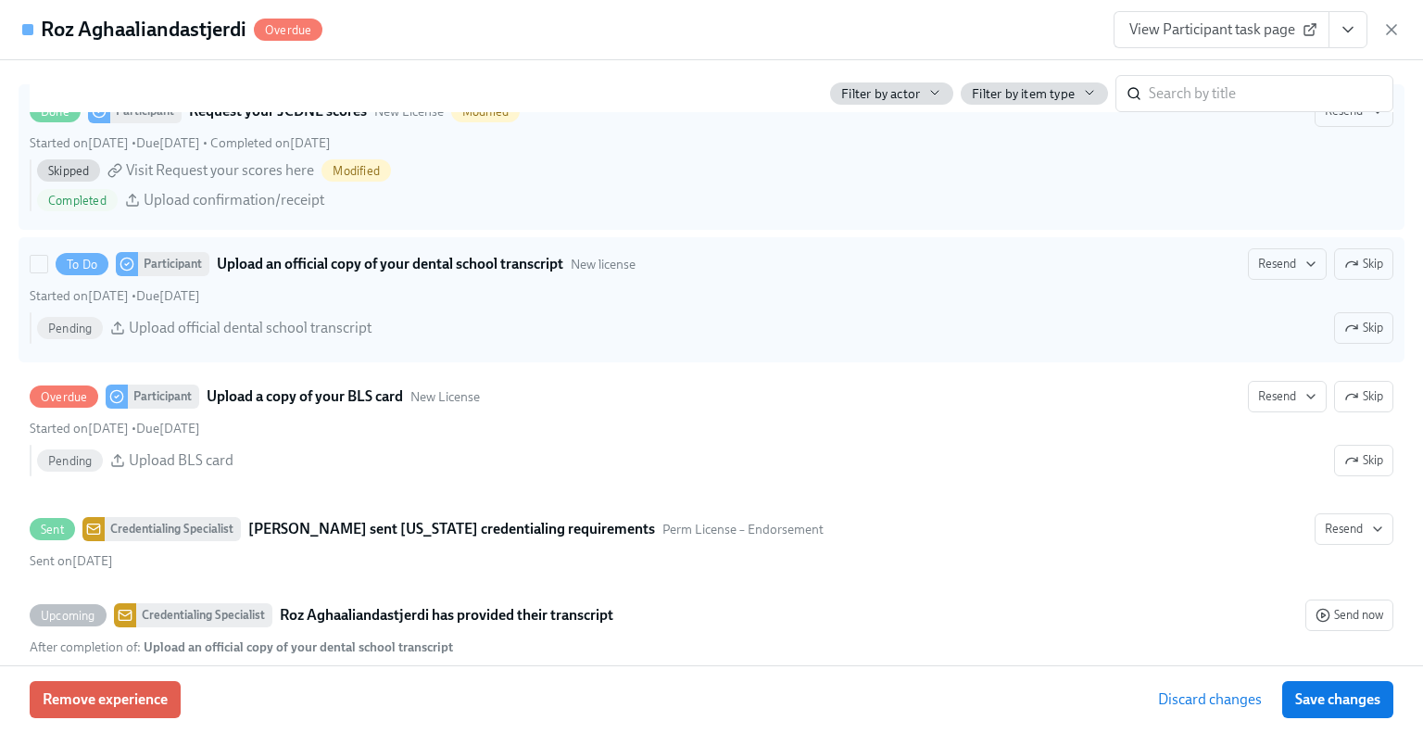
scroll to position [2872, 0]
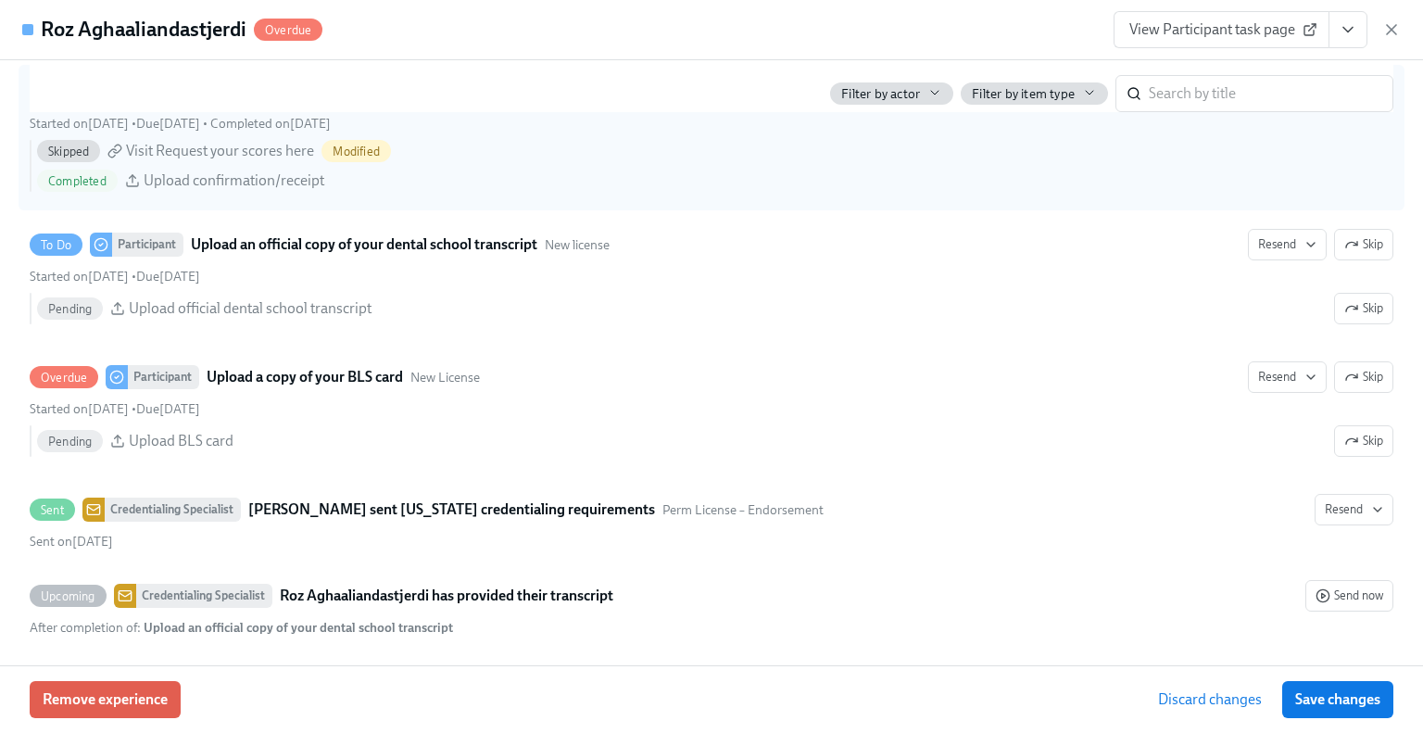
click at [1208, 27] on span "View Participant task page" at bounding box center [1221, 29] width 184 height 19
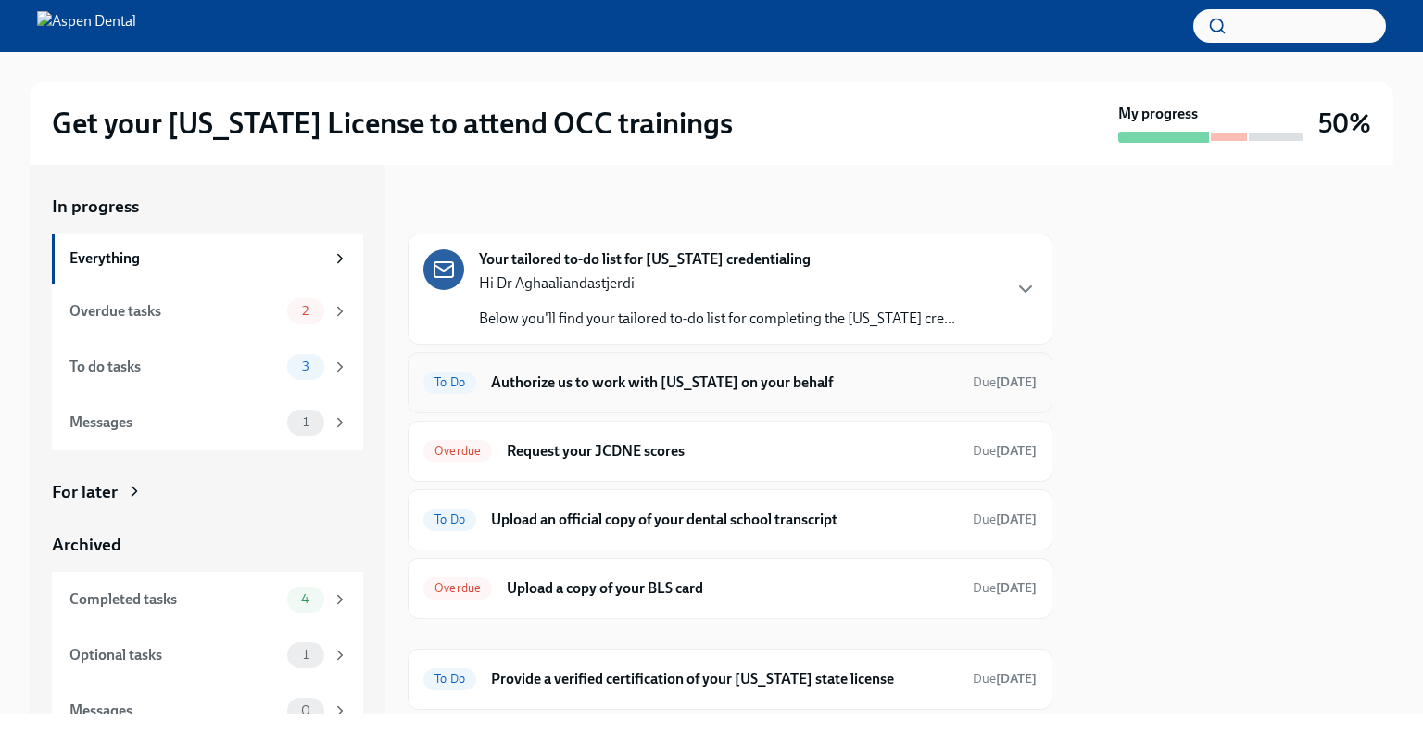
click at [621, 382] on h6 "Authorize us to work with [US_STATE] on your behalf" at bounding box center [724, 382] width 467 height 20
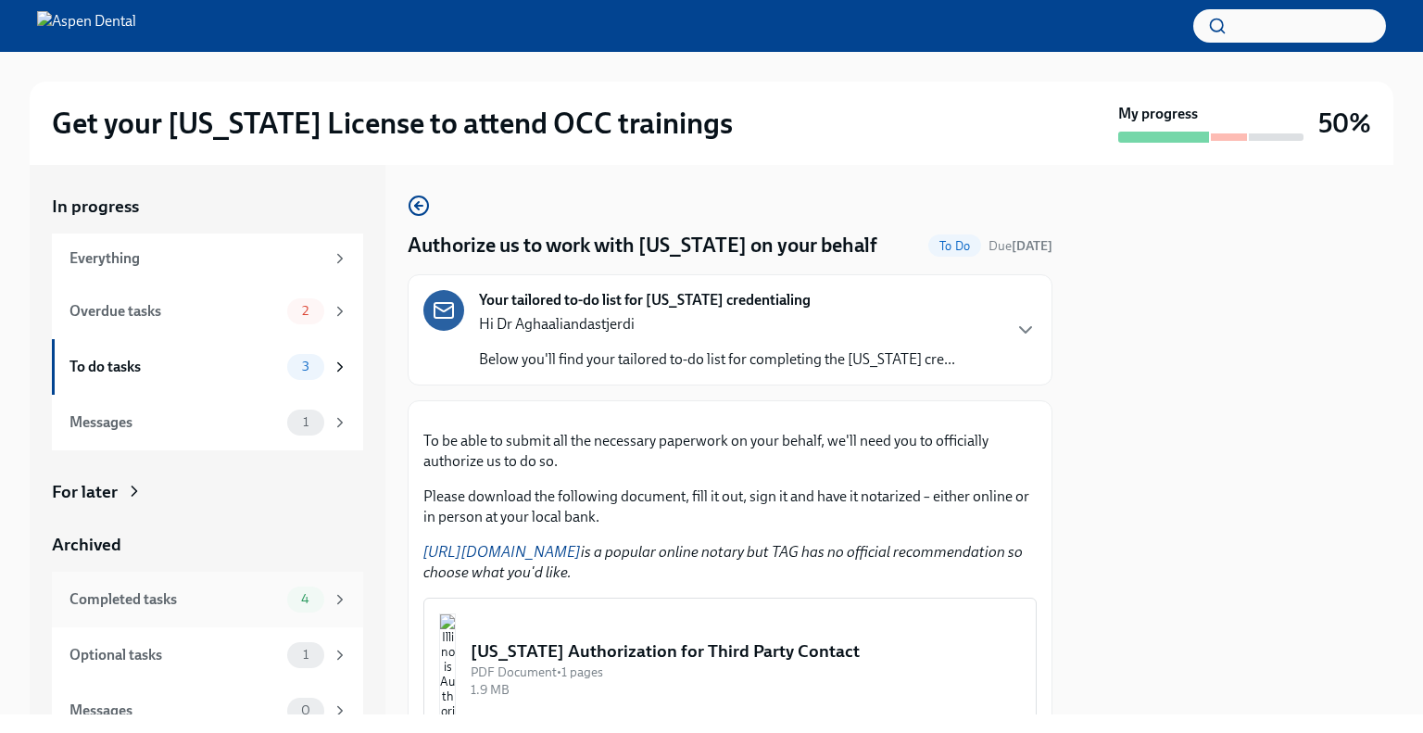
click at [177, 601] on div "Completed tasks" at bounding box center [174, 599] width 210 height 20
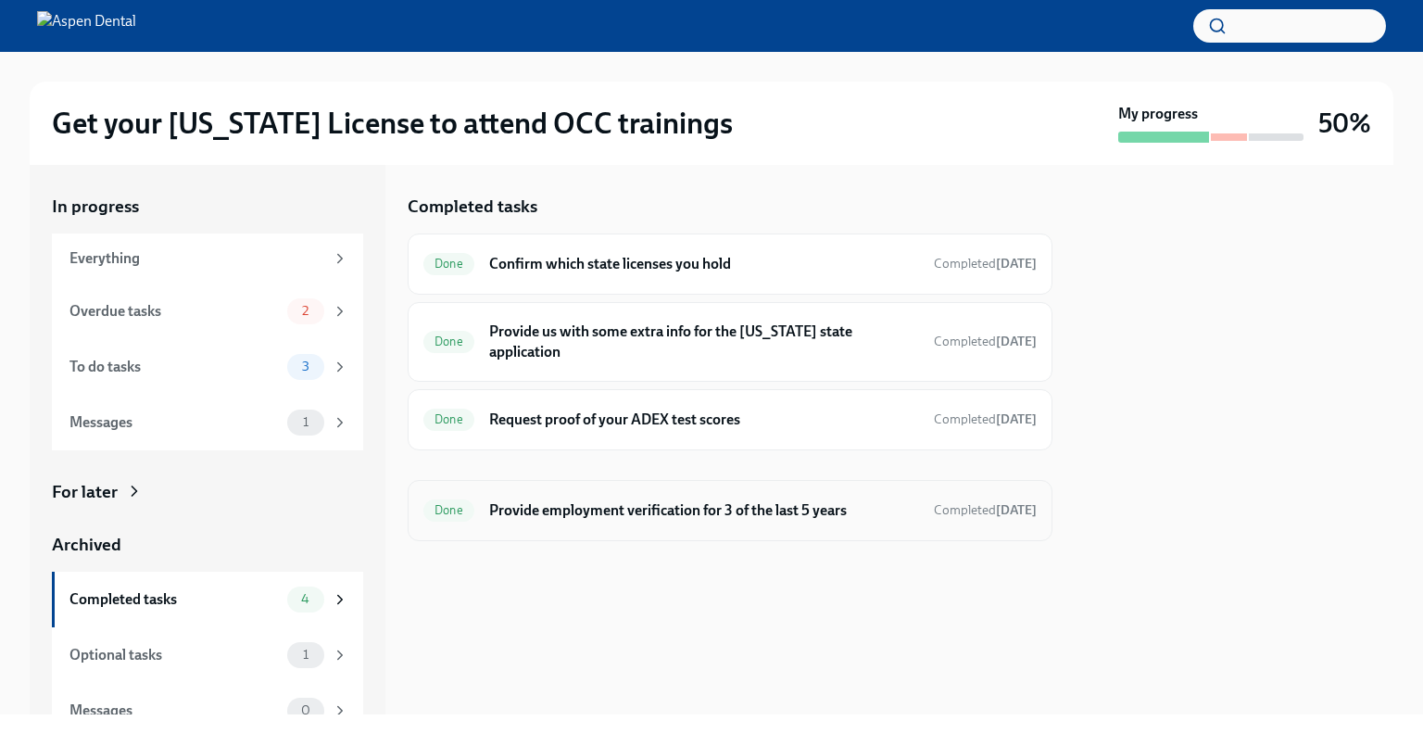
click at [636, 500] on h6 "Provide employment verification for 3 of the last 5 years" at bounding box center [704, 510] width 430 height 20
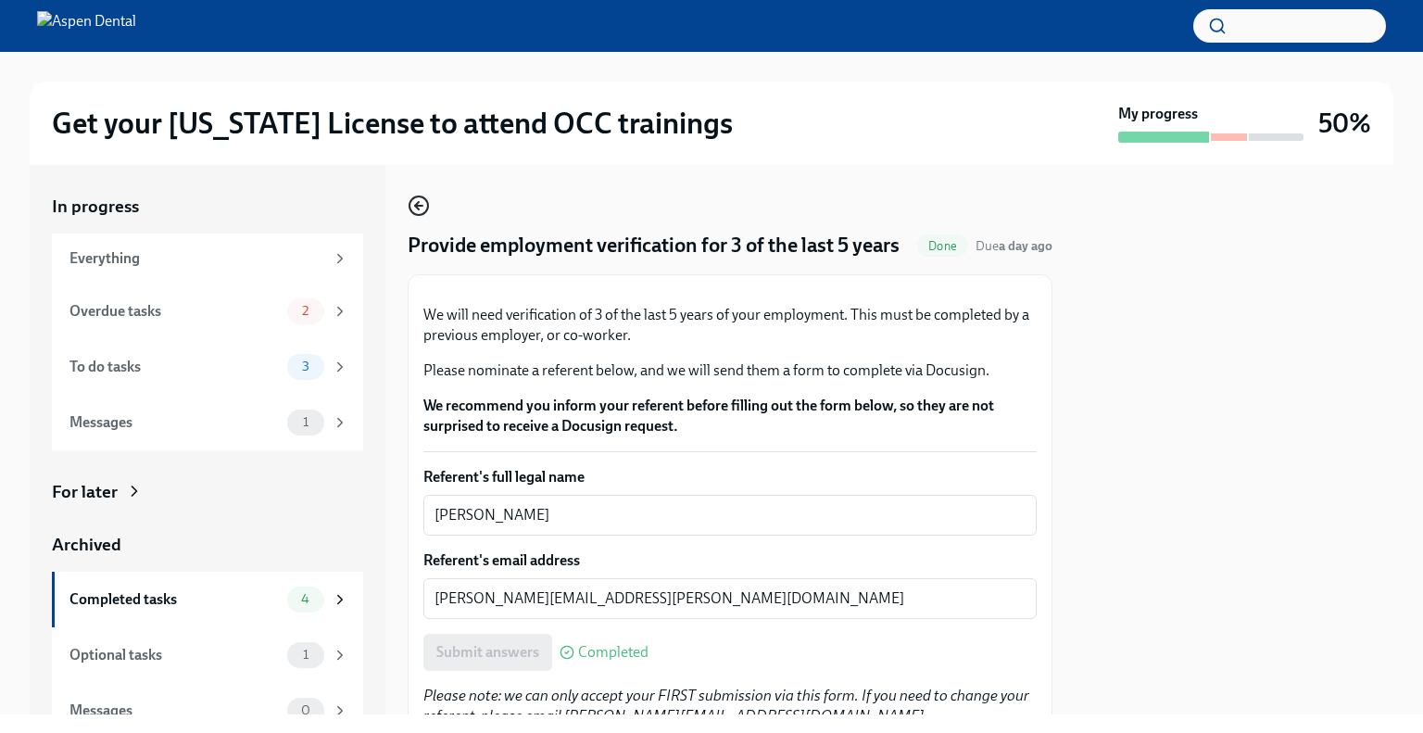
click at [421, 203] on icon "button" at bounding box center [419, 206] width 22 height 22
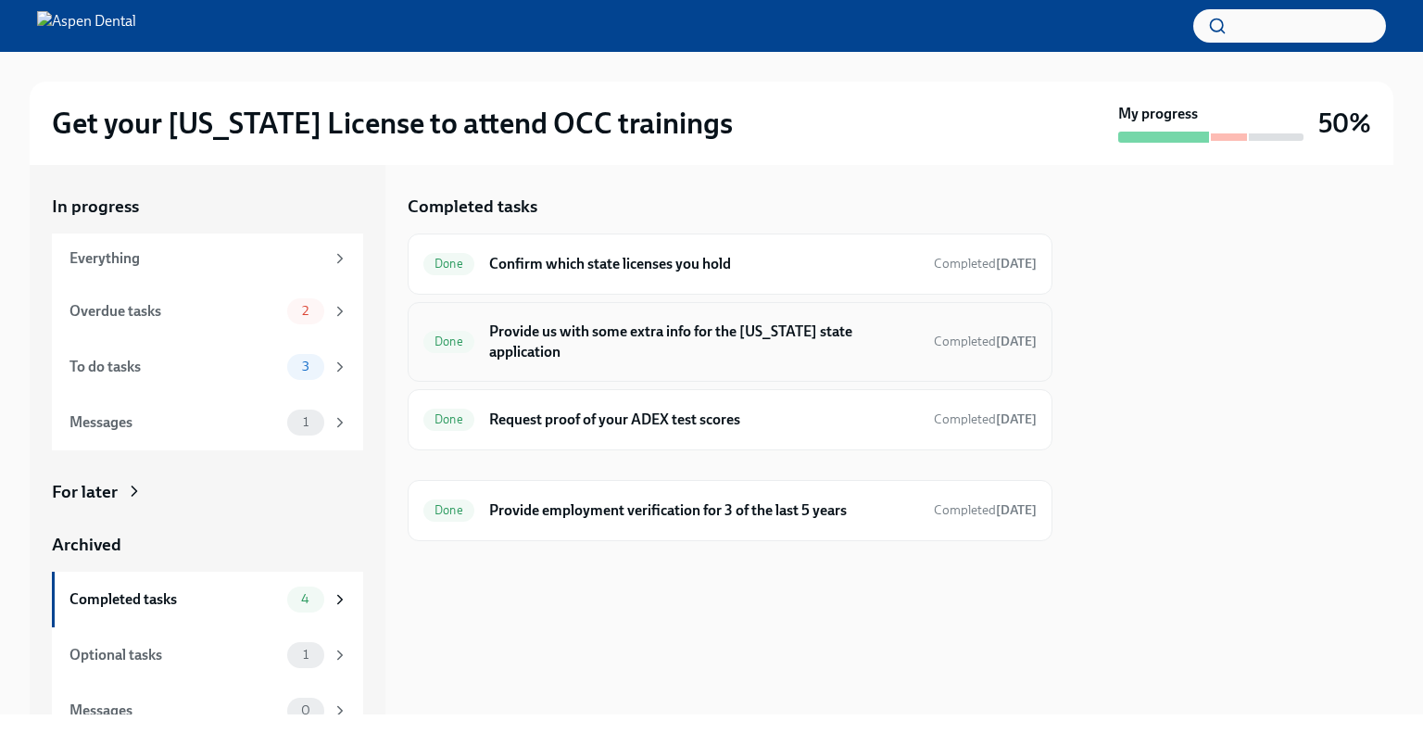
click at [549, 339] on h6 "Provide us with some extra info for the [US_STATE] state application" at bounding box center [704, 341] width 430 height 41
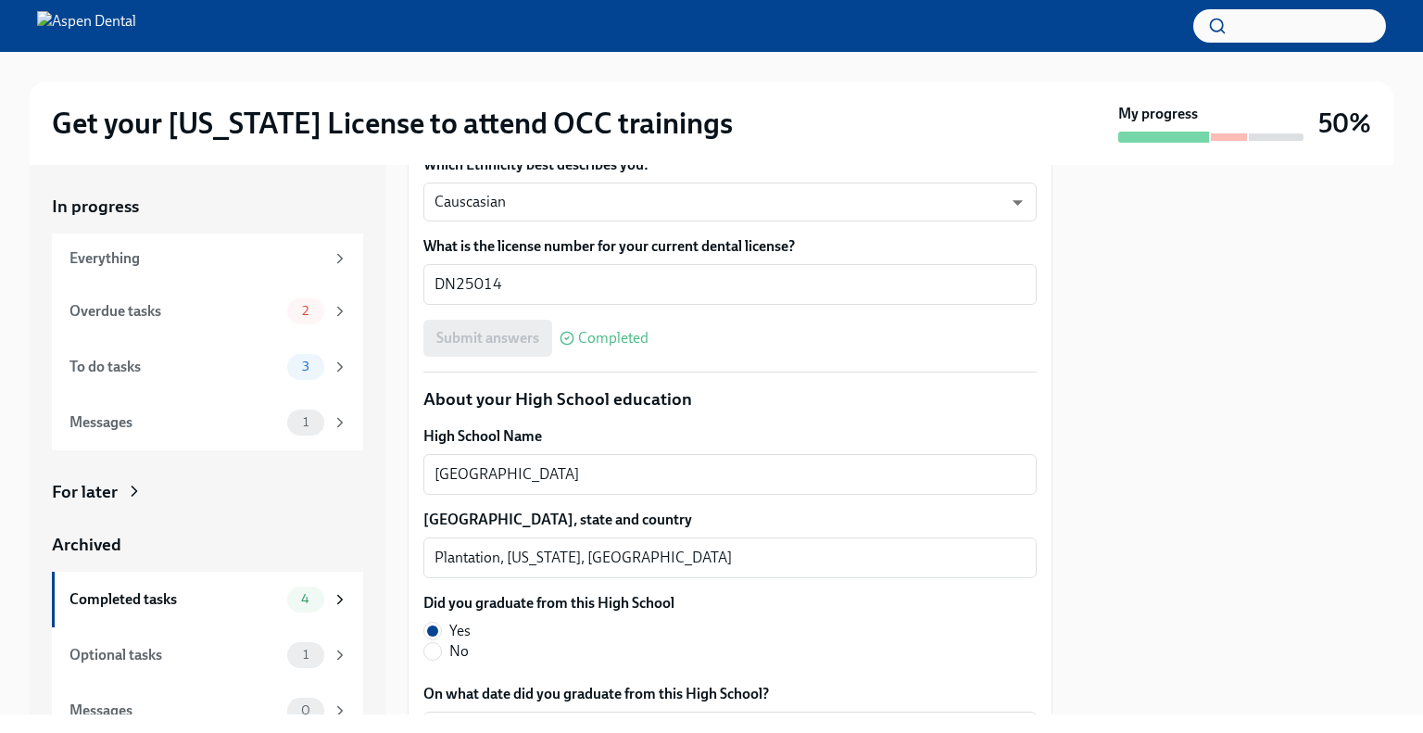
scroll to position [1204, 0]
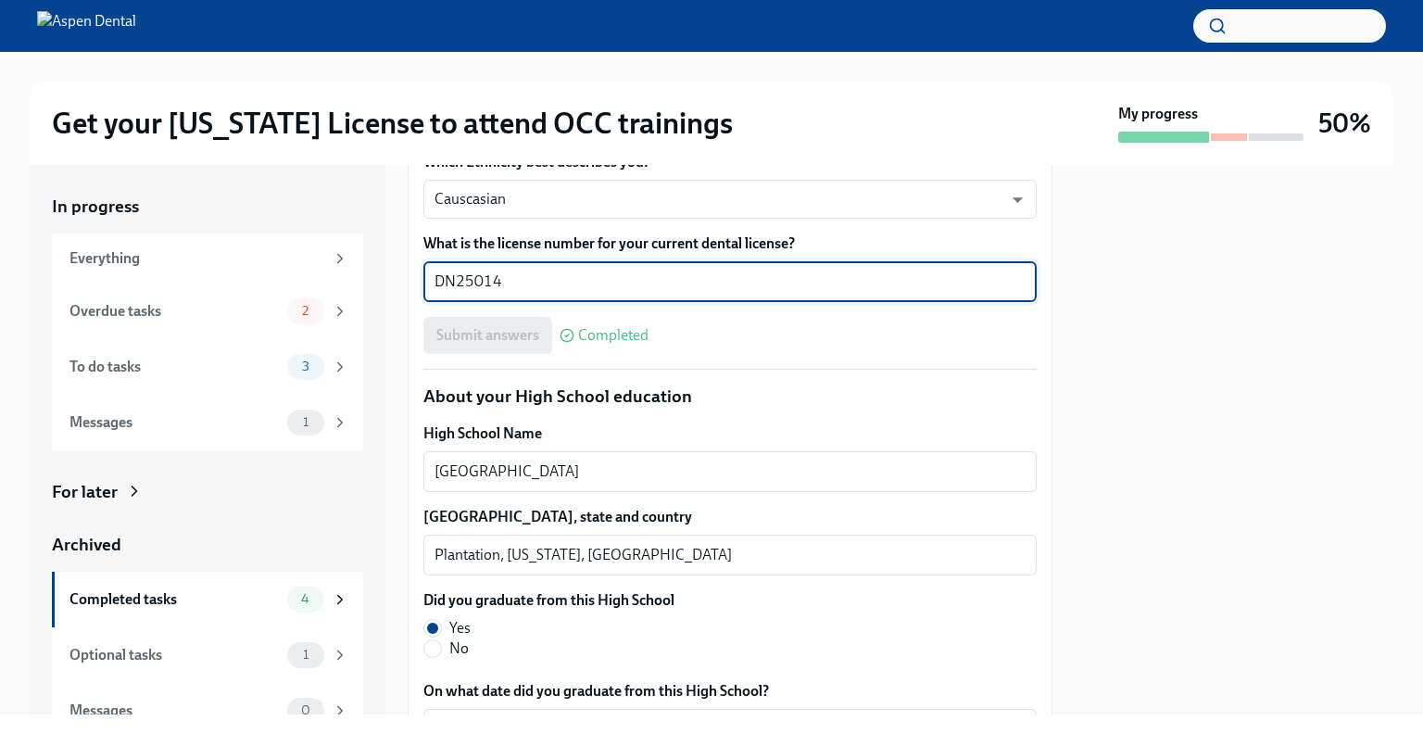
drag, startPoint x: 512, startPoint y: 443, endPoint x: 426, endPoint y: 454, distance: 86.9
click at [426, 302] on div "DN25014 x ​" at bounding box center [729, 281] width 613 height 41
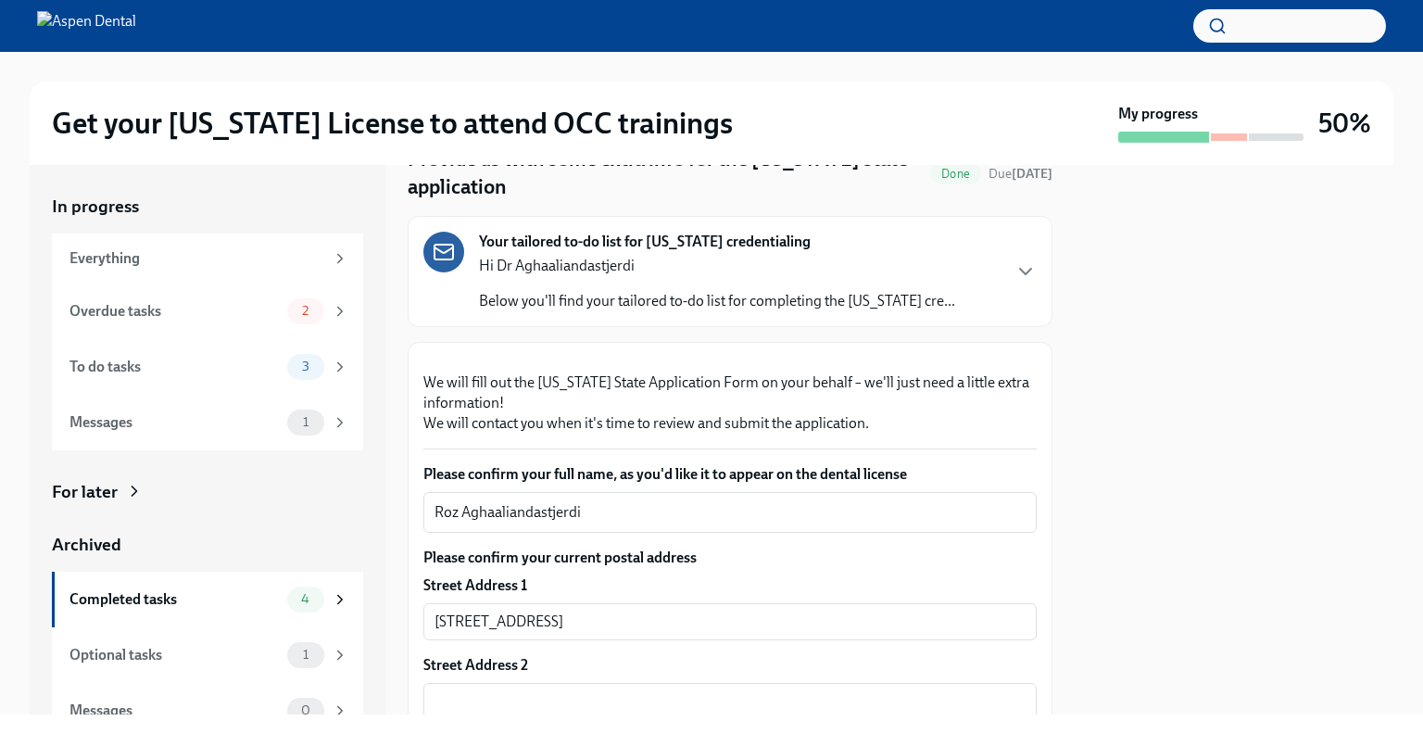
scroll to position [185, 0]
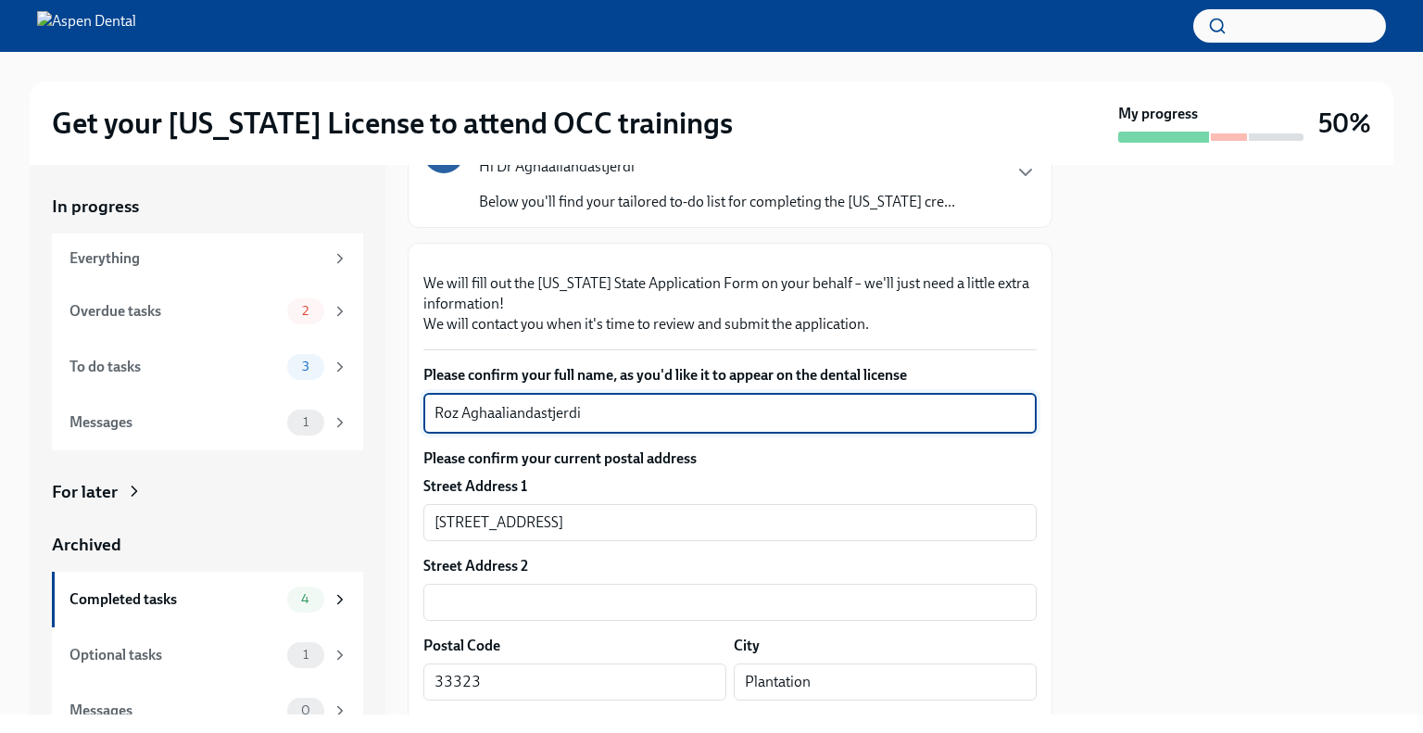
drag, startPoint x: 596, startPoint y: 577, endPoint x: 437, endPoint y: 583, distance: 158.5
click at [437, 424] on textarea "Roz Aghaaliandastjerdi" at bounding box center [730, 413] width 591 height 22
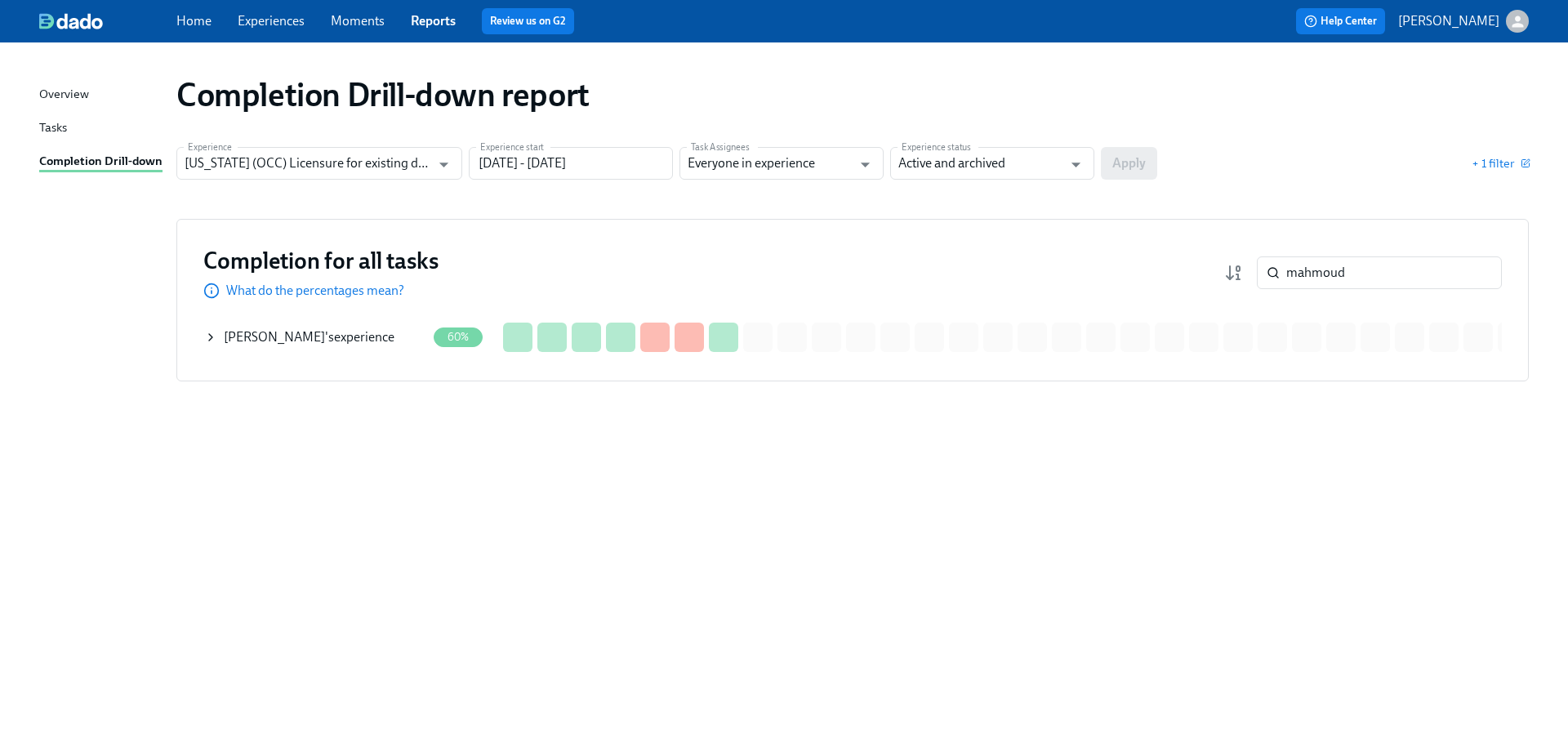
click at [1324, 575] on div "Completion Drill-down report Experience Illinois (OCC) Licensure for existing d…" at bounding box center [784, 383] width 1490 height 643
click at [1351, 267] on input "mahmoud" at bounding box center [1393, 272] width 216 height 33
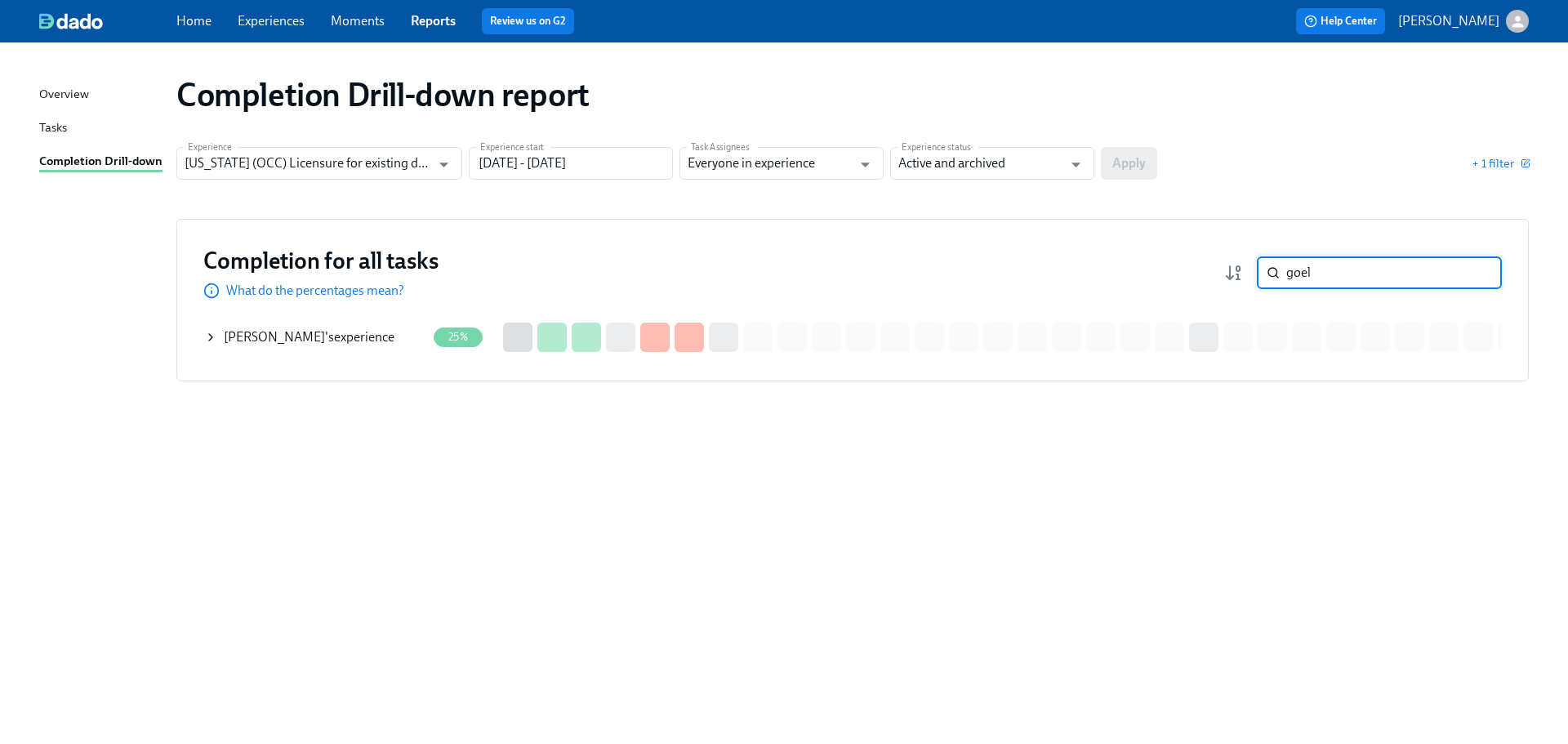
type input "goel"
click at [352, 339] on div "Saumya Goel 's experience" at bounding box center [309, 337] width 171 height 18
